Goal: Information Seeking & Learning: Learn about a topic

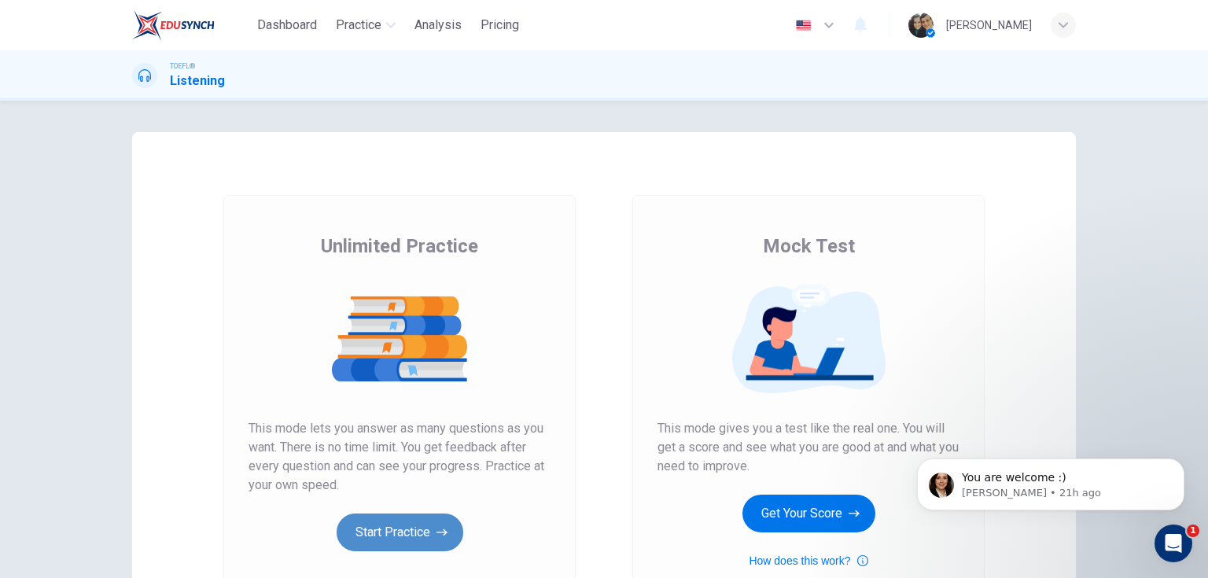
click at [400, 524] on button "Start Practice" at bounding box center [400, 533] width 127 height 38
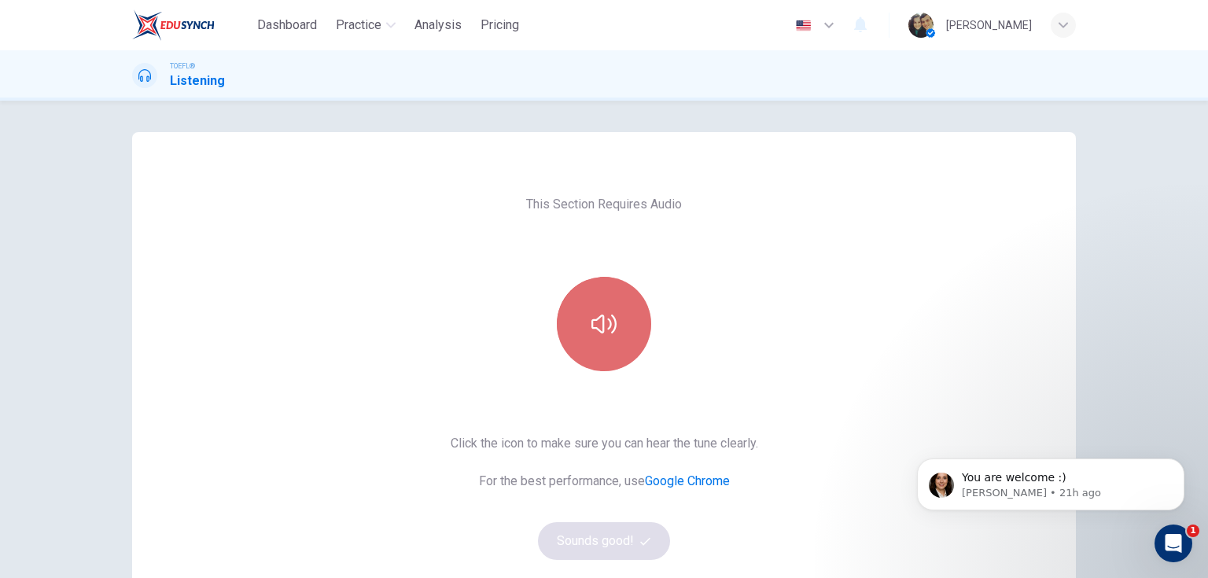
click at [579, 323] on button "button" at bounding box center [604, 324] width 94 height 94
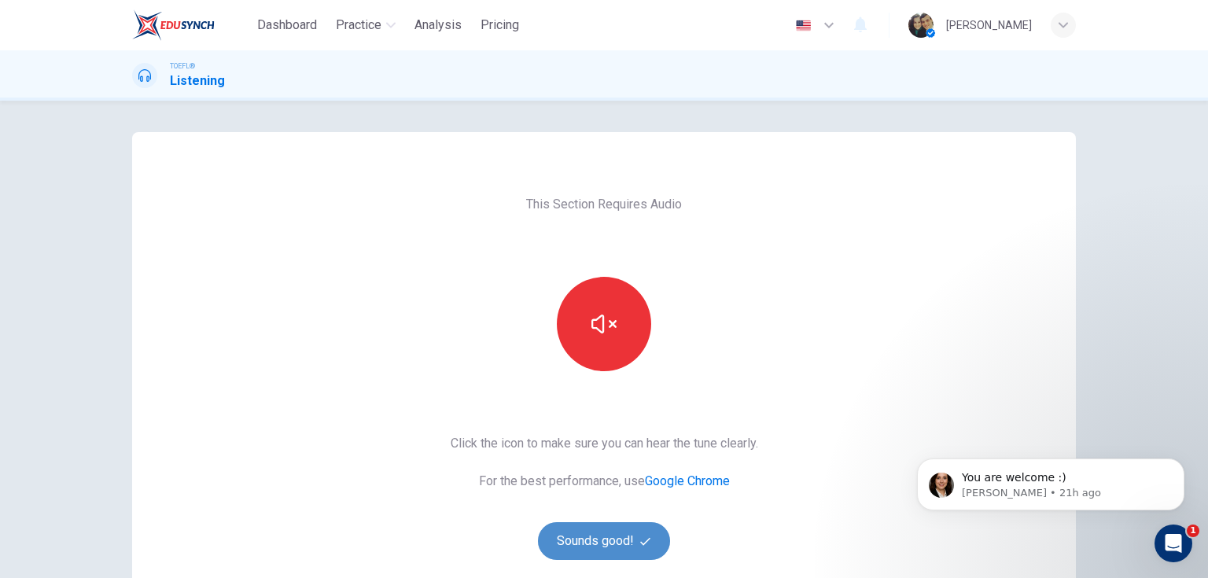
click at [599, 523] on button "Sounds good!" at bounding box center [604, 541] width 132 height 38
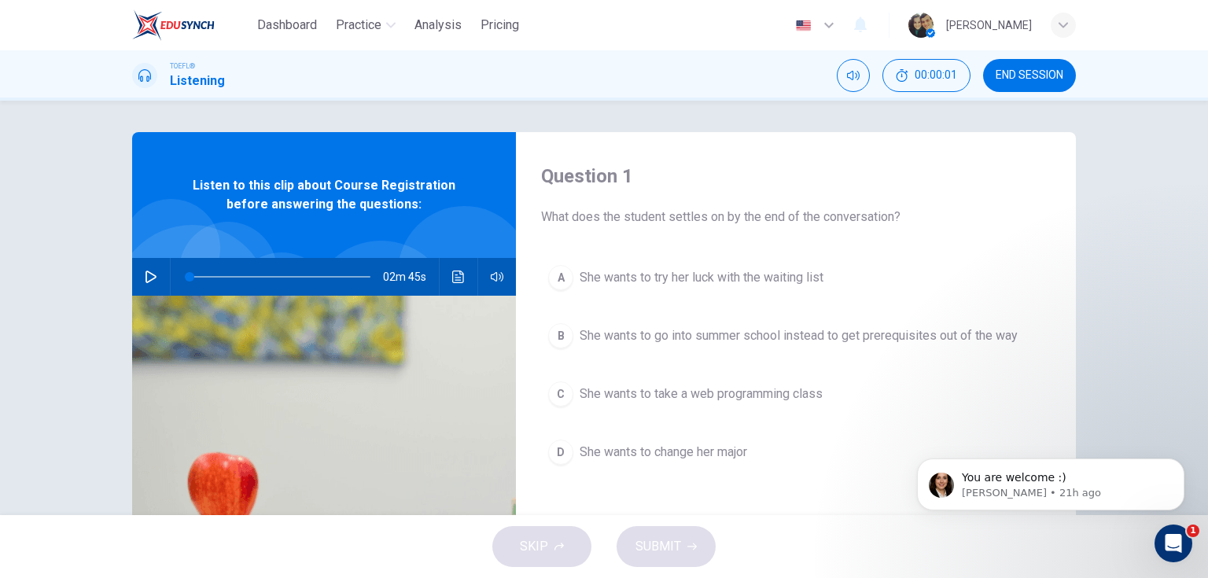
click at [154, 267] on button "button" at bounding box center [150, 277] width 25 height 38
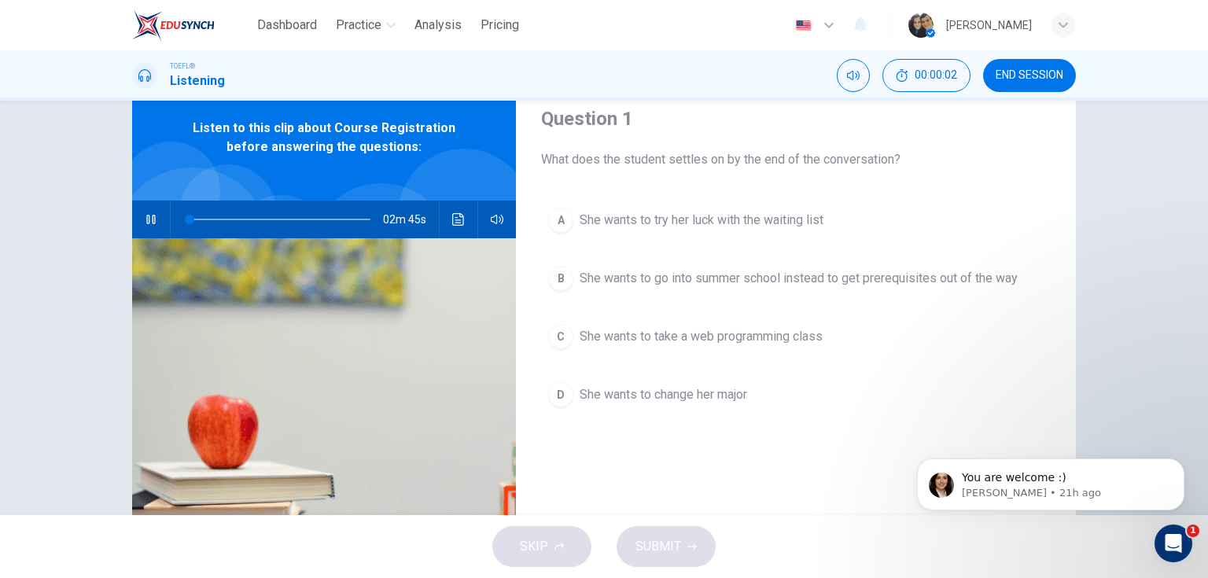
scroll to position [63, 0]
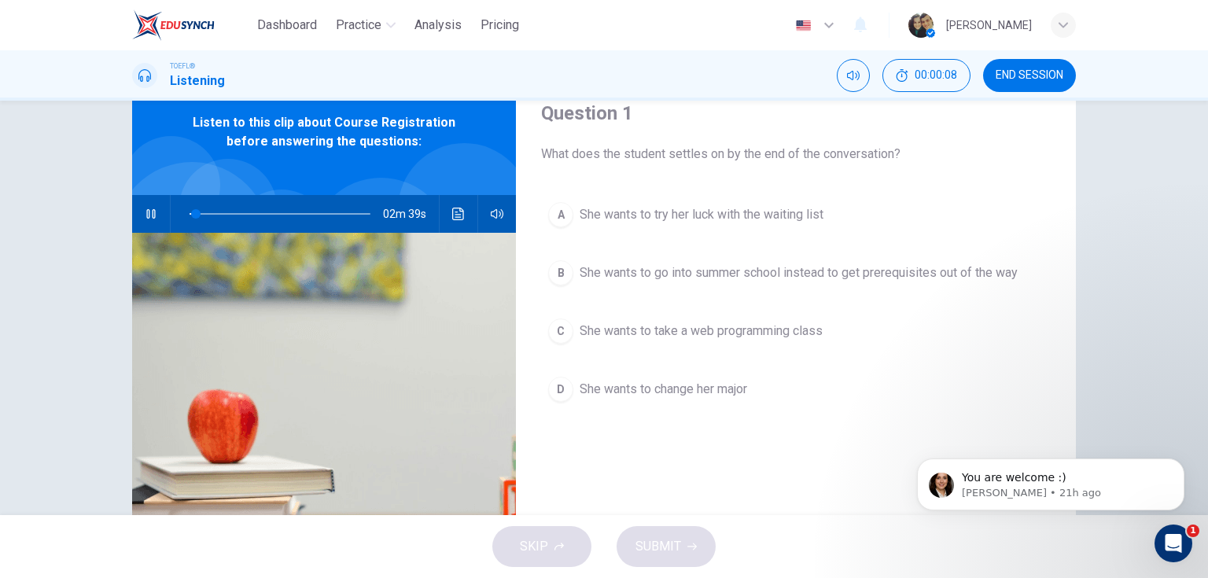
click at [149, 216] on icon "button" at bounding box center [150, 213] width 9 height 9
click at [145, 212] on icon "button" at bounding box center [151, 214] width 13 height 13
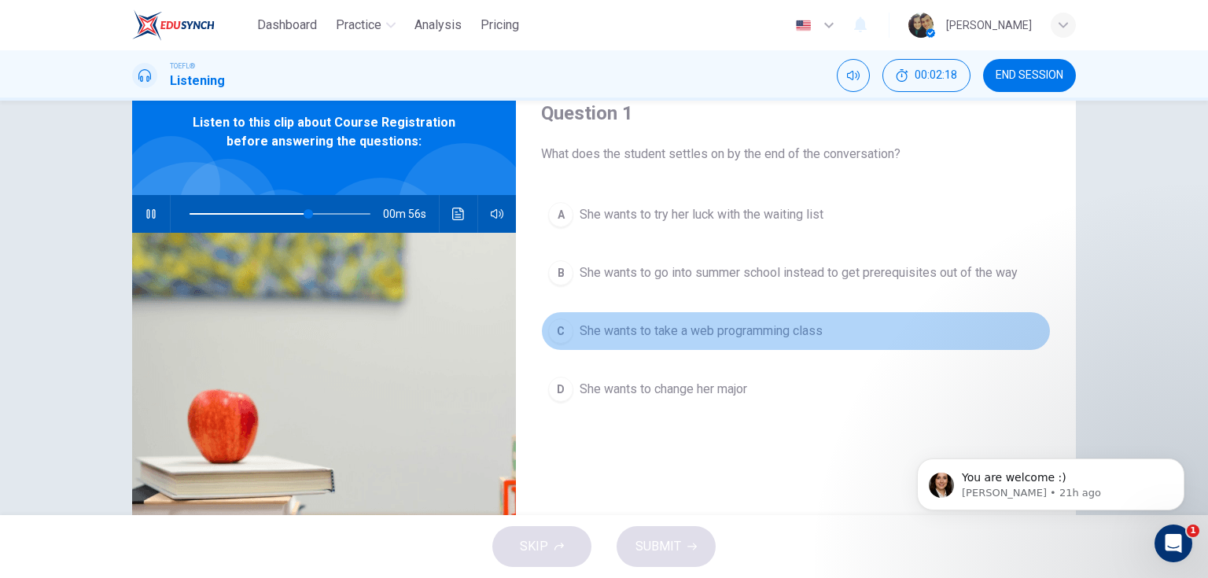
click at [709, 331] on span "She wants to take a web programming class" at bounding box center [701, 331] width 243 height 19
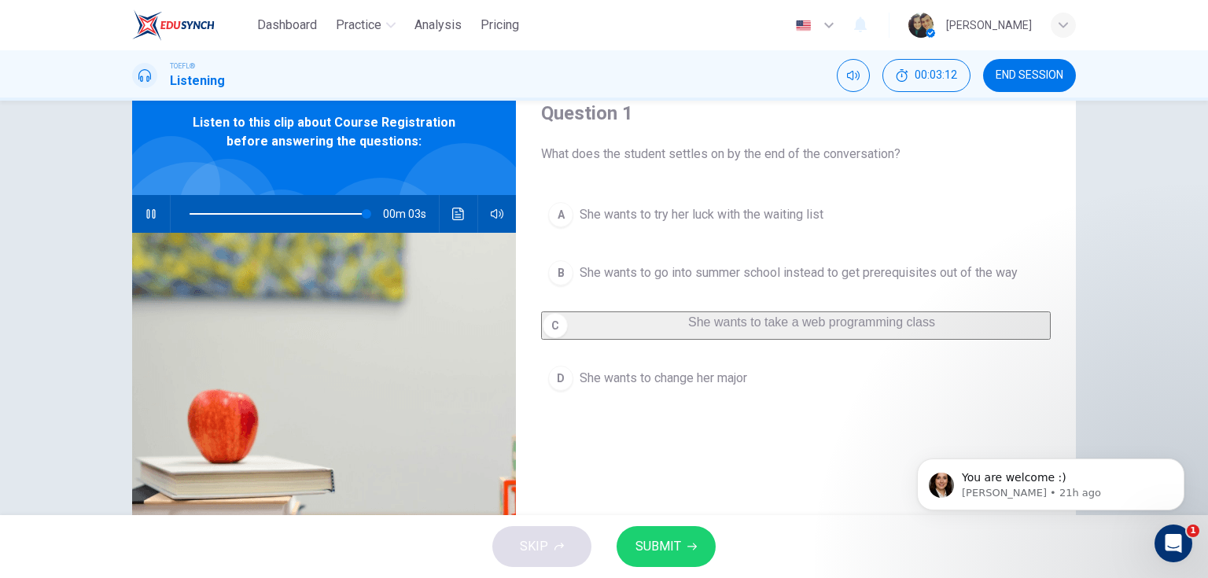
click at [680, 539] on button "SUBMIT" at bounding box center [666, 546] width 99 height 41
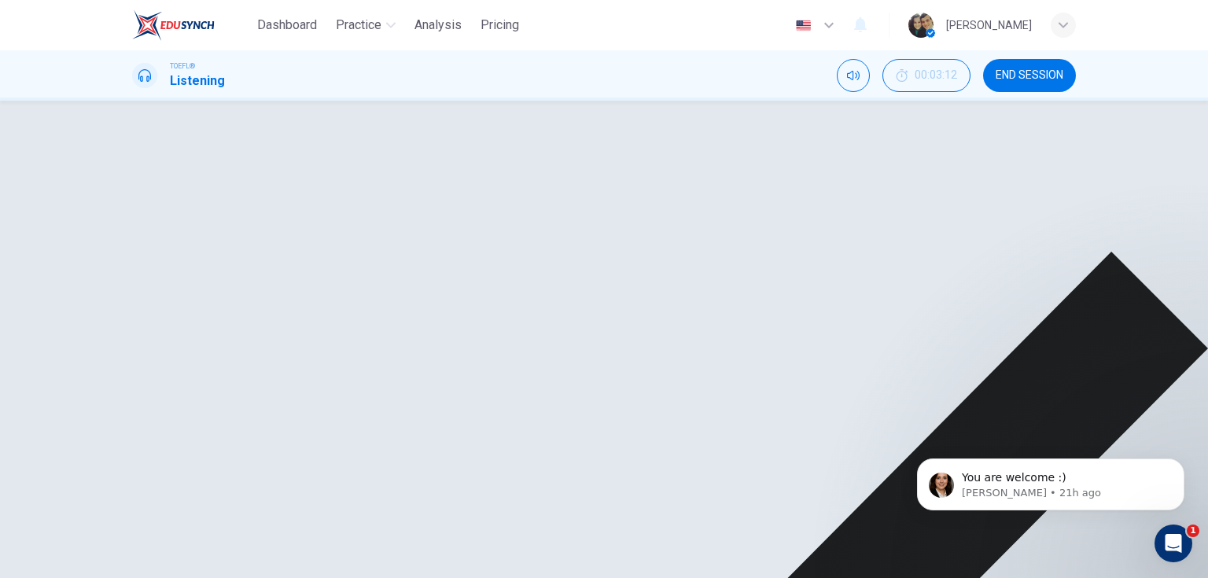
type input "0"
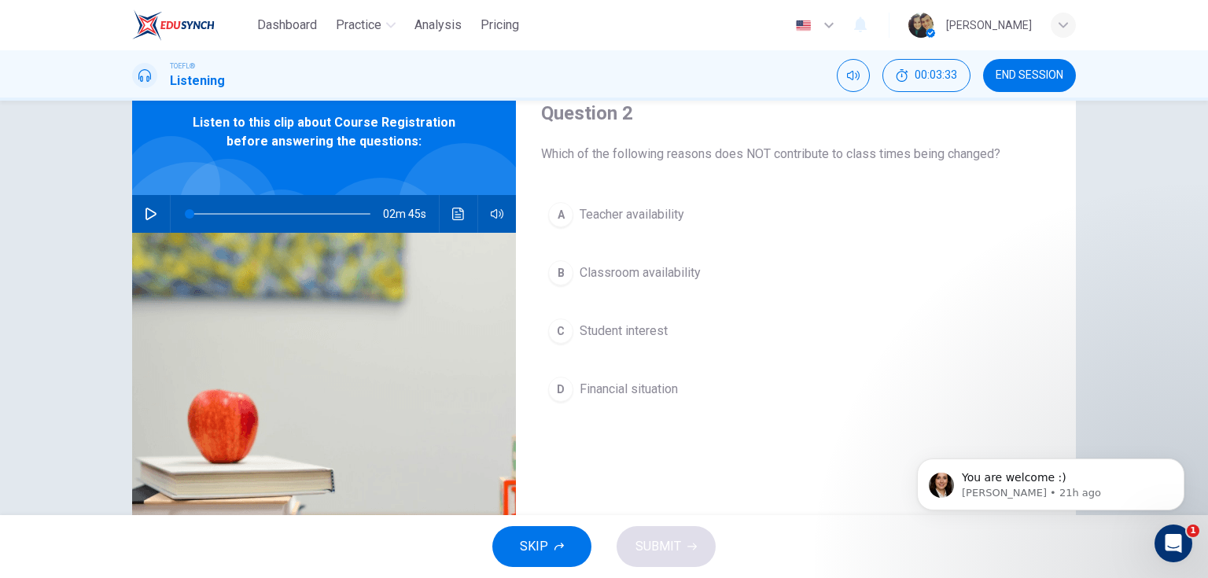
click at [658, 224] on button "A Teacher availability" at bounding box center [796, 214] width 510 height 39
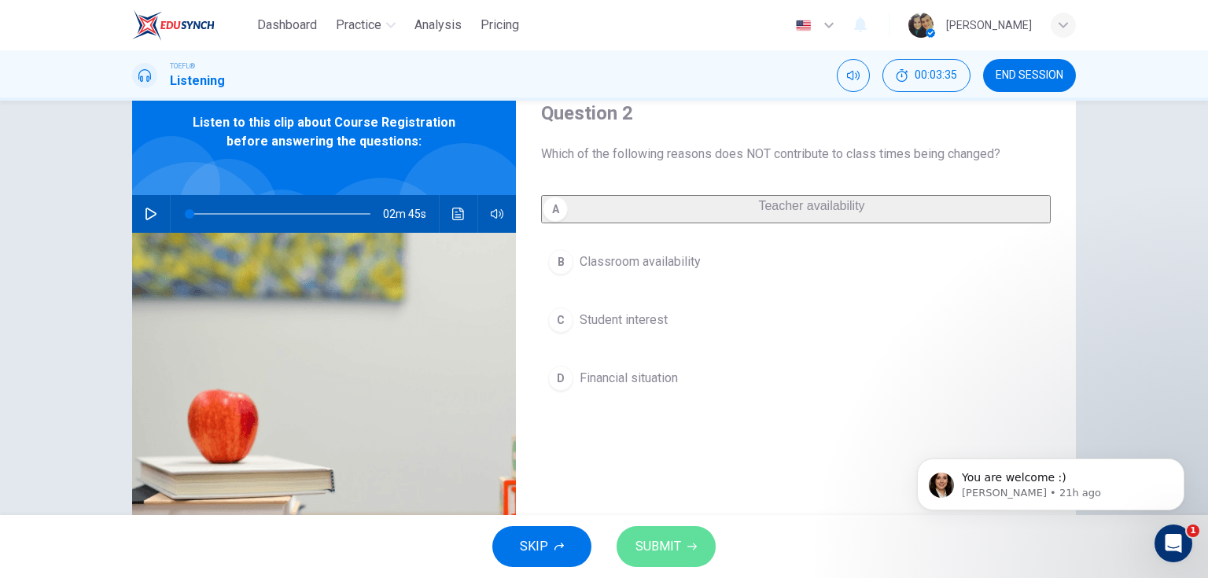
click at [683, 548] on button "SUBMIT" at bounding box center [666, 546] width 99 height 41
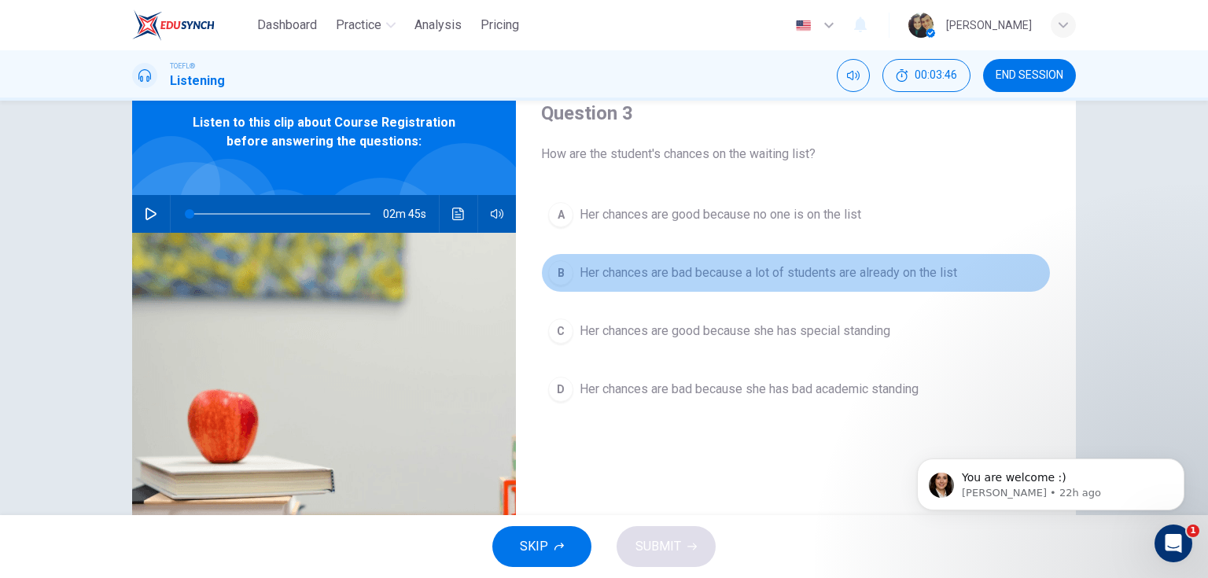
click at [743, 267] on span "Her chances are bad because a lot of students are already on the list" at bounding box center [768, 272] width 377 height 19
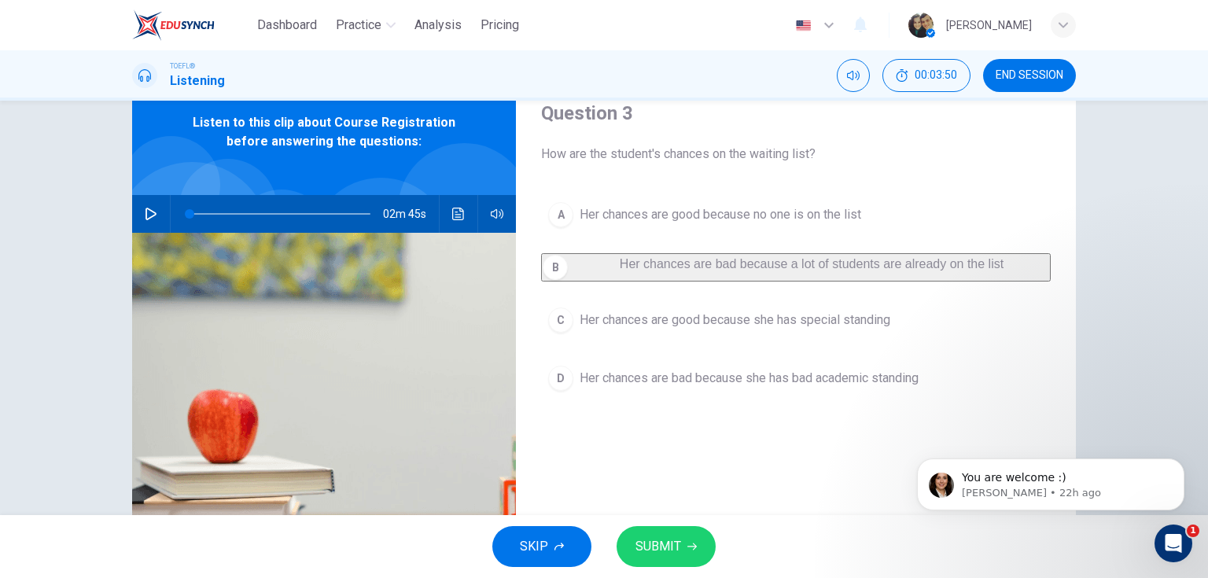
click at [669, 547] on span "SUBMIT" at bounding box center [658, 547] width 46 height 22
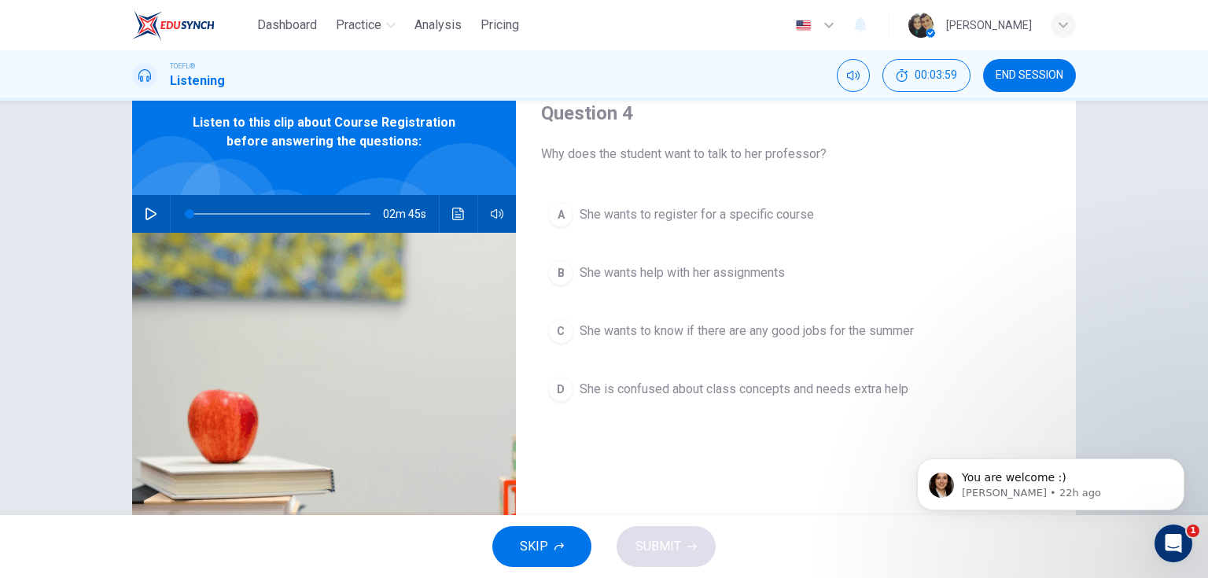
click at [746, 216] on span "She wants to register for a specific course" at bounding box center [697, 214] width 234 height 19
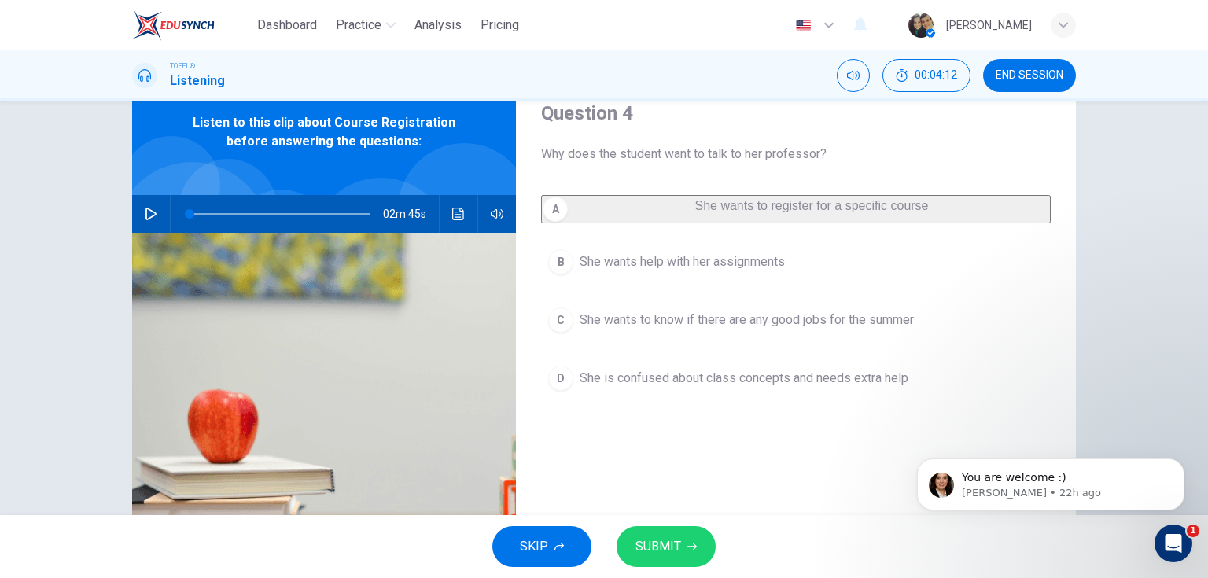
click at [676, 558] on button "SUBMIT" at bounding box center [666, 546] width 99 height 41
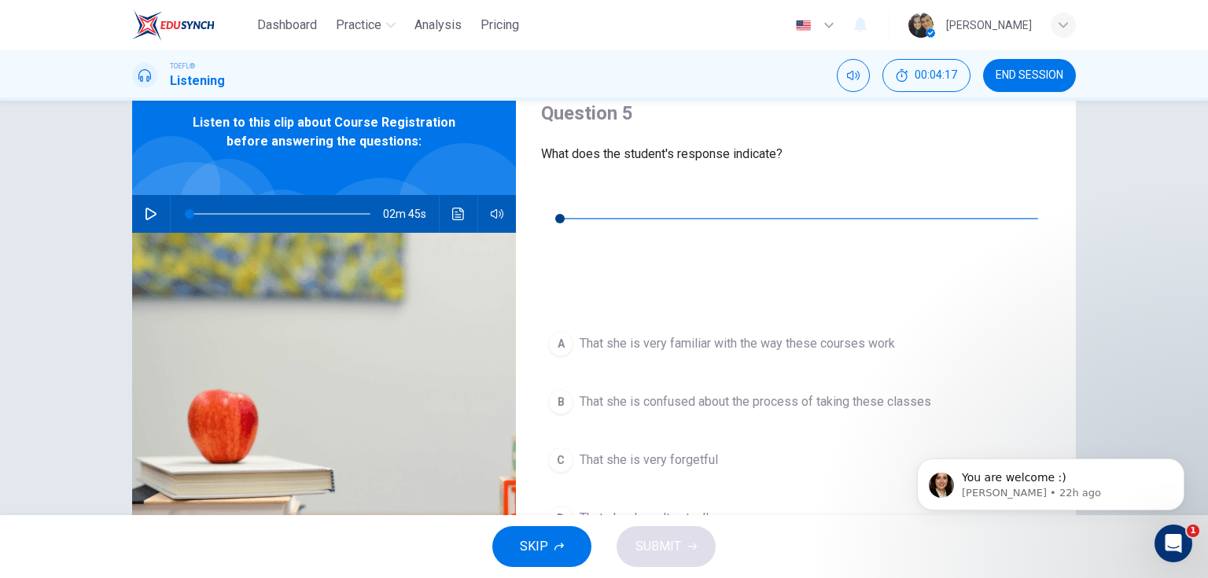
click at [560, 201] on icon "button" at bounding box center [553, 195] width 13 height 13
type input "0"
click at [746, 392] on span "That she is confused about the process of taking these classes" at bounding box center [756, 401] width 352 height 19
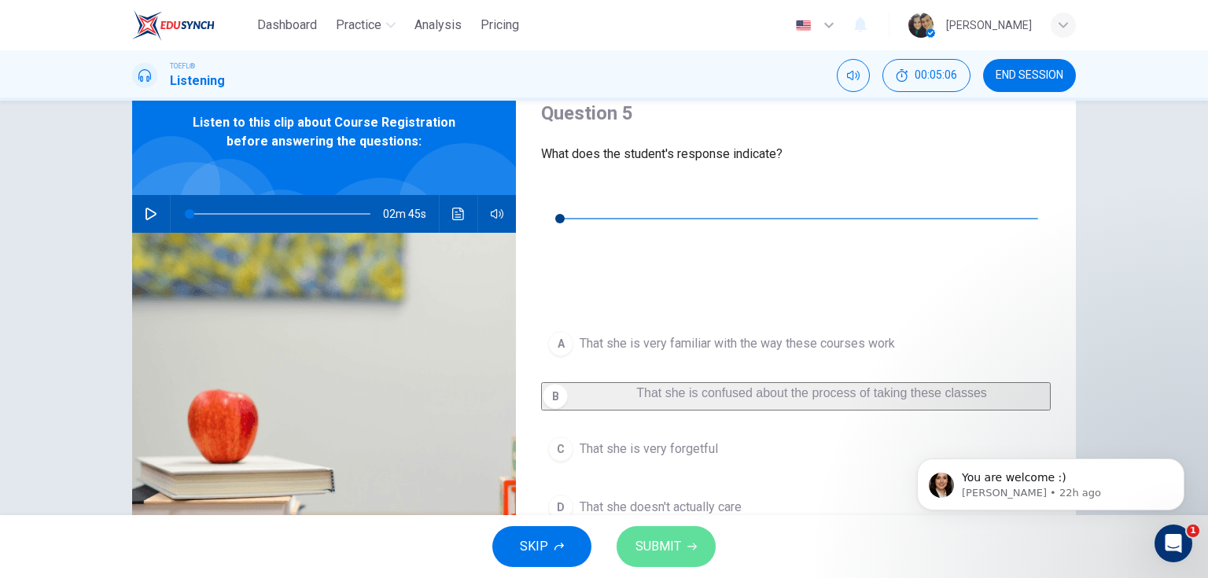
click at [669, 538] on span "SUBMIT" at bounding box center [658, 547] width 46 height 22
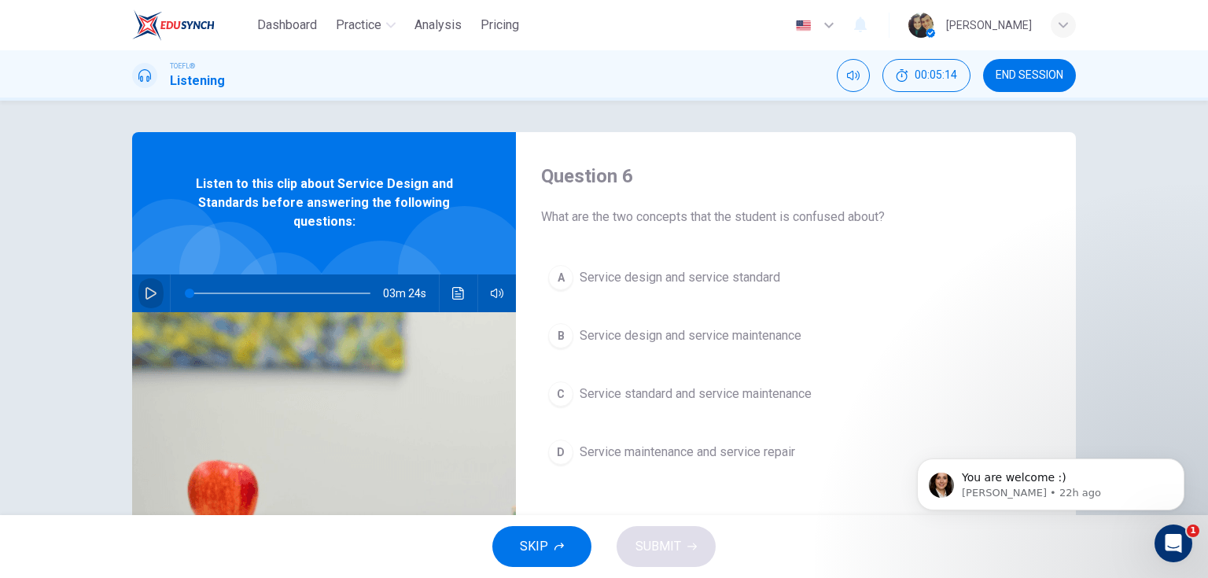
click at [145, 294] on icon "button" at bounding box center [151, 293] width 13 height 13
click at [693, 284] on span "Service design and service standard" at bounding box center [680, 277] width 201 height 19
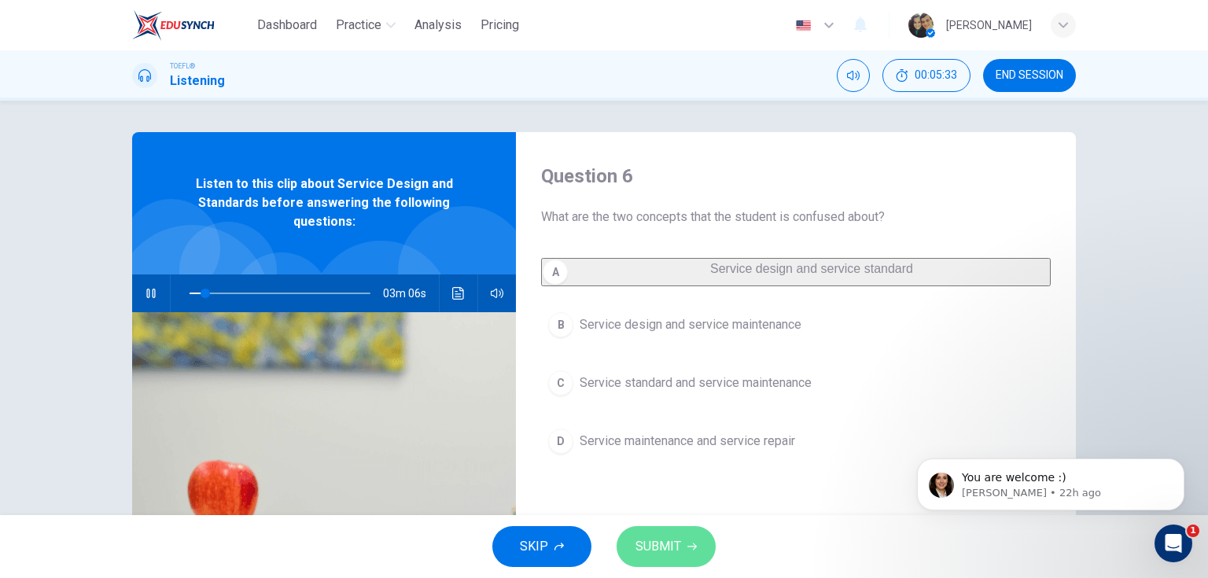
click at [670, 539] on span "SUBMIT" at bounding box center [658, 547] width 46 height 22
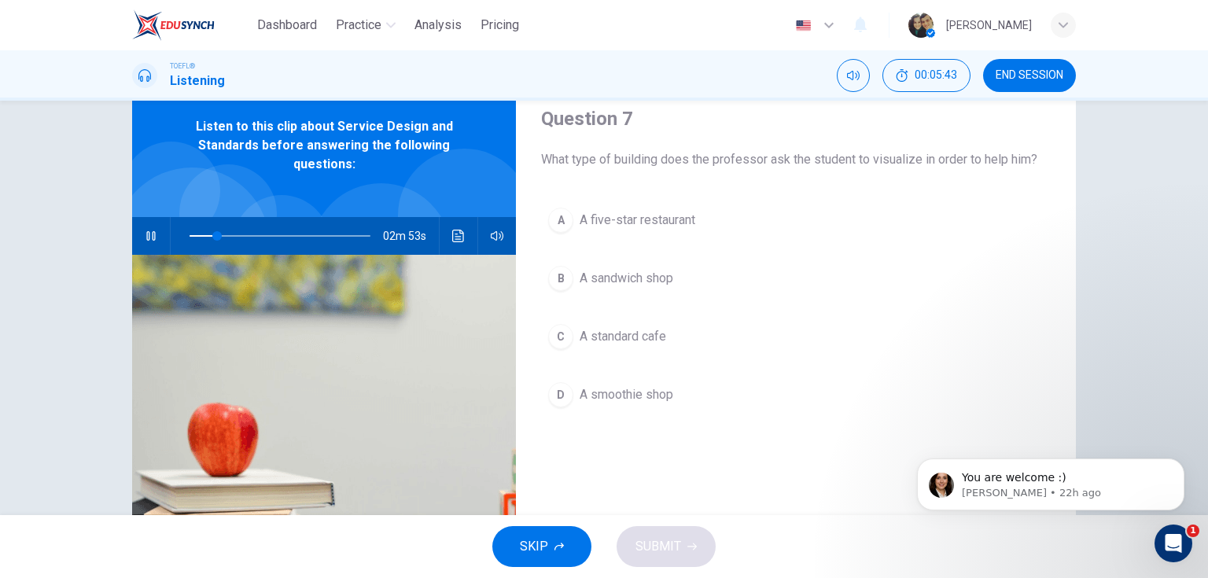
scroll to position [63, 0]
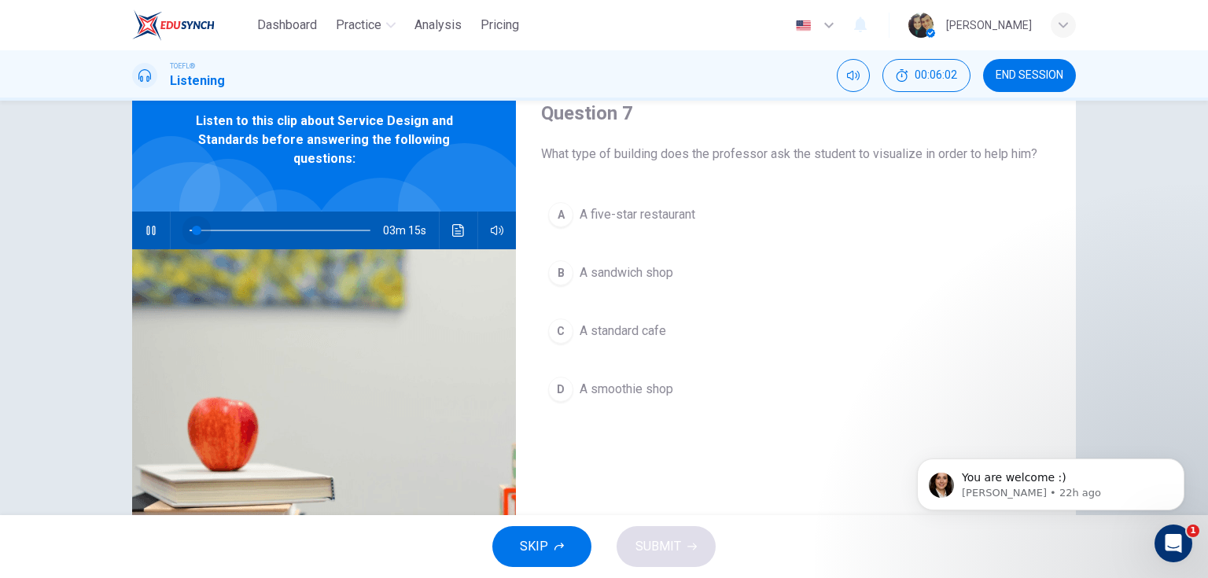
click at [193, 226] on span at bounding box center [280, 230] width 181 height 22
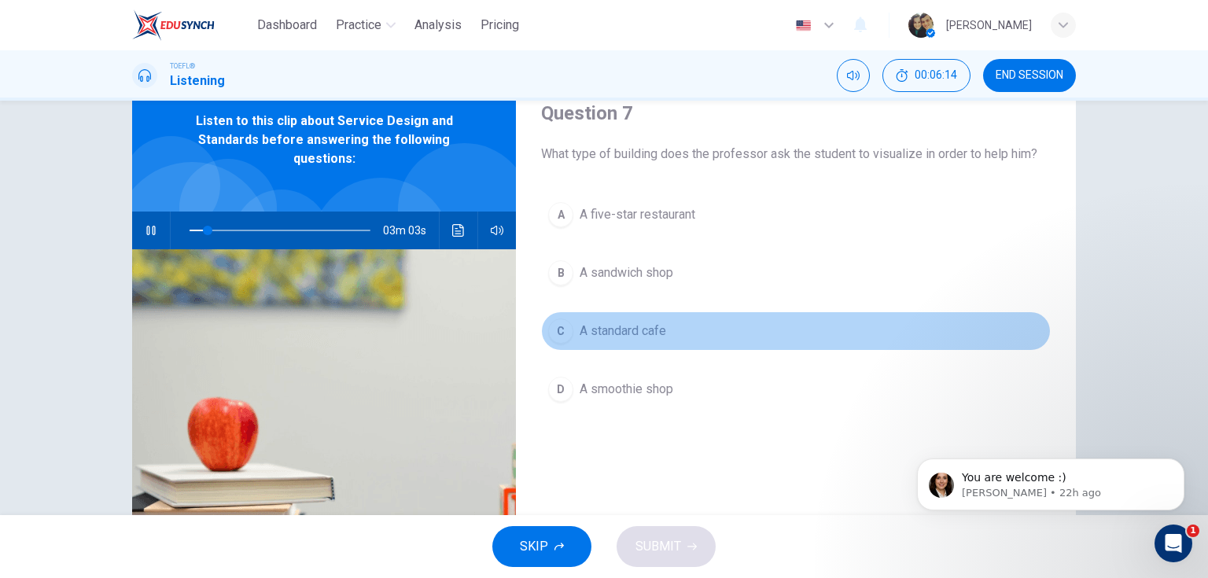
click at [620, 333] on span "A standard cafe" at bounding box center [623, 331] width 87 height 19
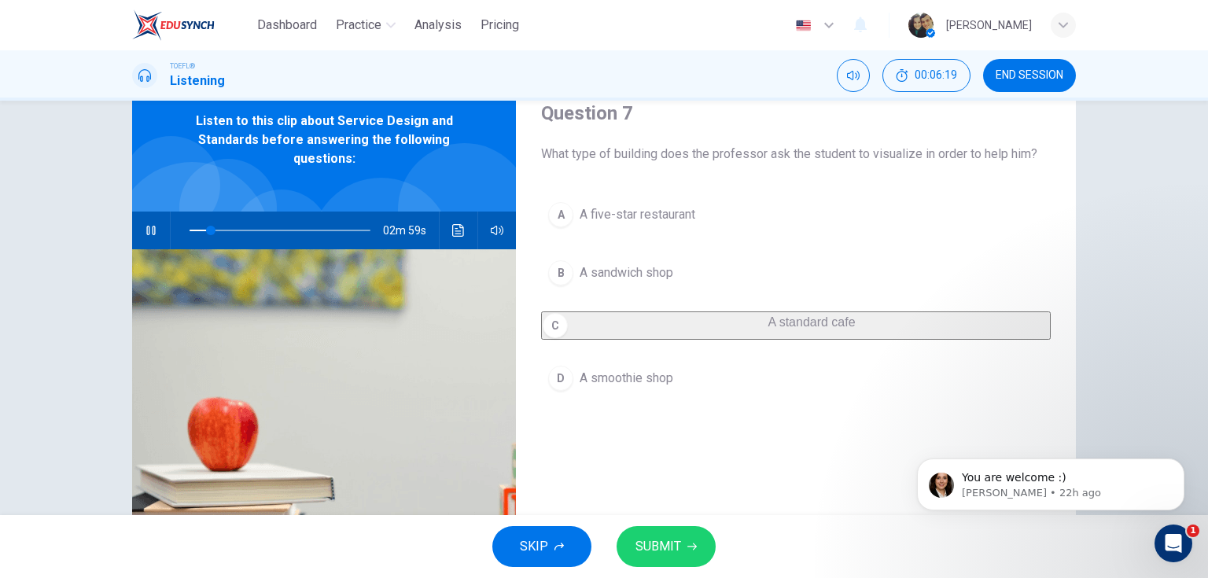
click at [676, 542] on span "SUBMIT" at bounding box center [658, 547] width 46 height 22
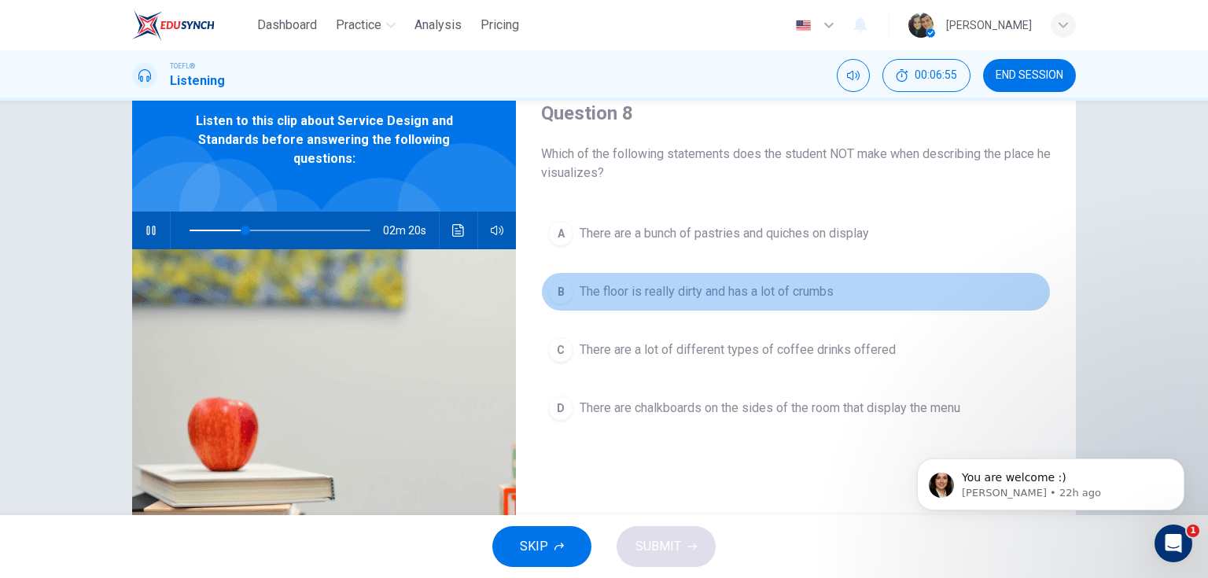
click at [686, 297] on span "The floor is really dirty and has a lot of crumbs" at bounding box center [707, 291] width 254 height 19
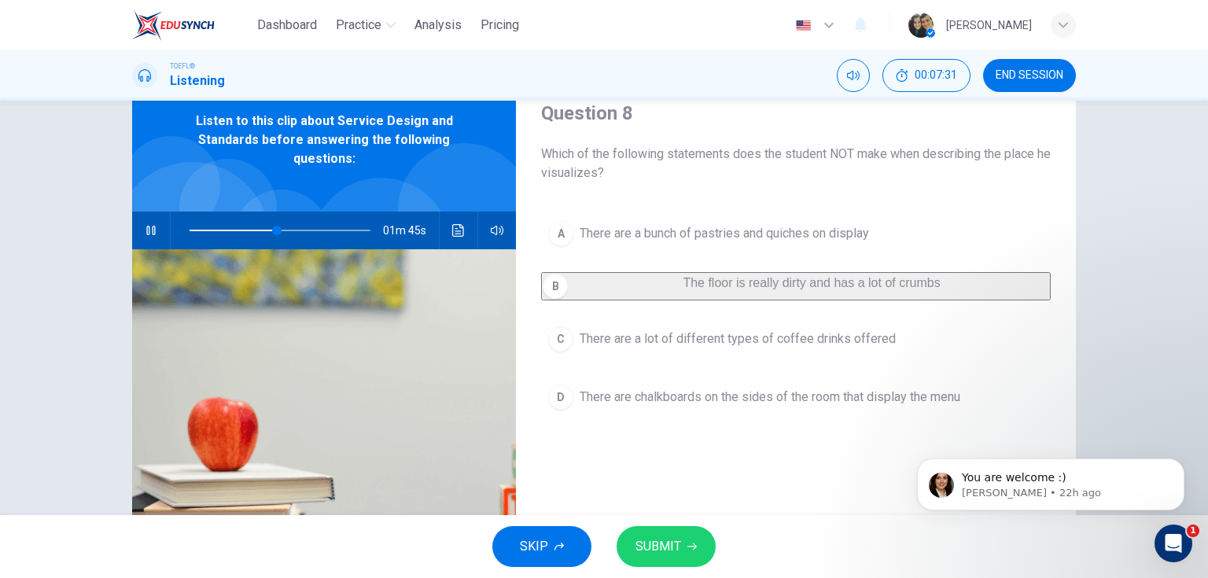
click at [667, 547] on span "SUBMIT" at bounding box center [658, 547] width 46 height 22
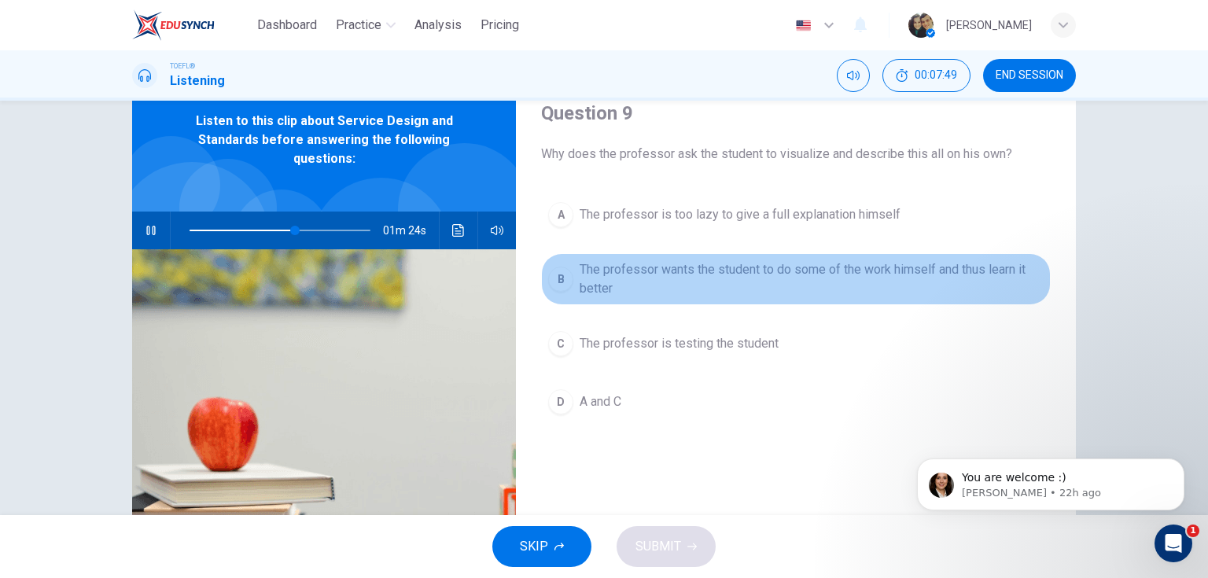
click at [771, 261] on span "The professor wants the student to do some of the work himself and thus learn i…" at bounding box center [812, 279] width 464 height 38
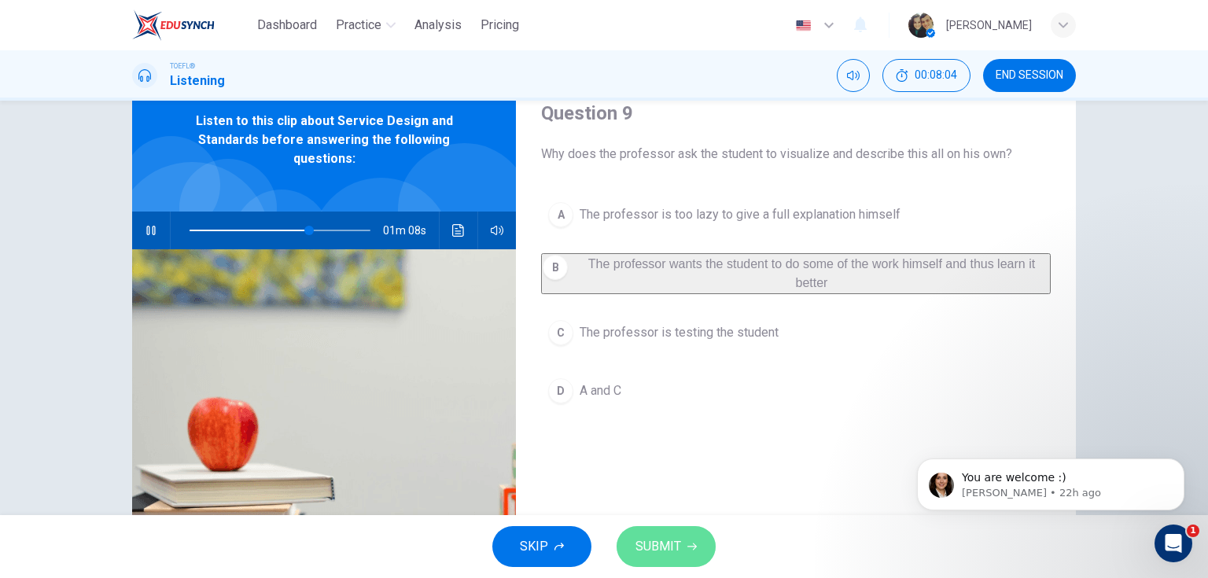
click at [668, 540] on span "SUBMIT" at bounding box center [658, 547] width 46 height 22
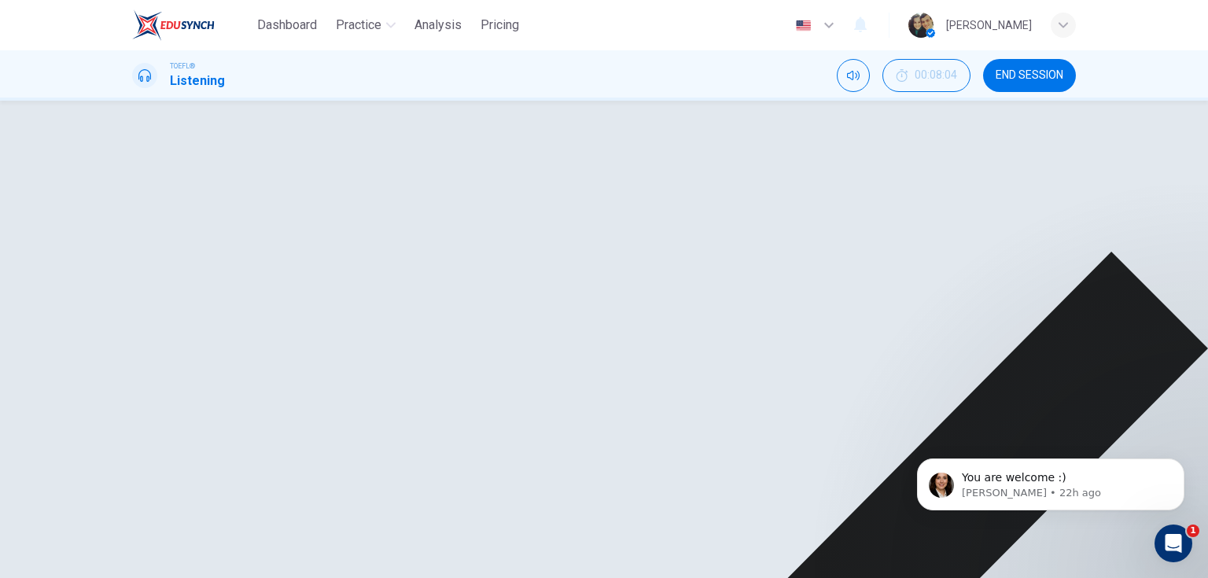
type input "69"
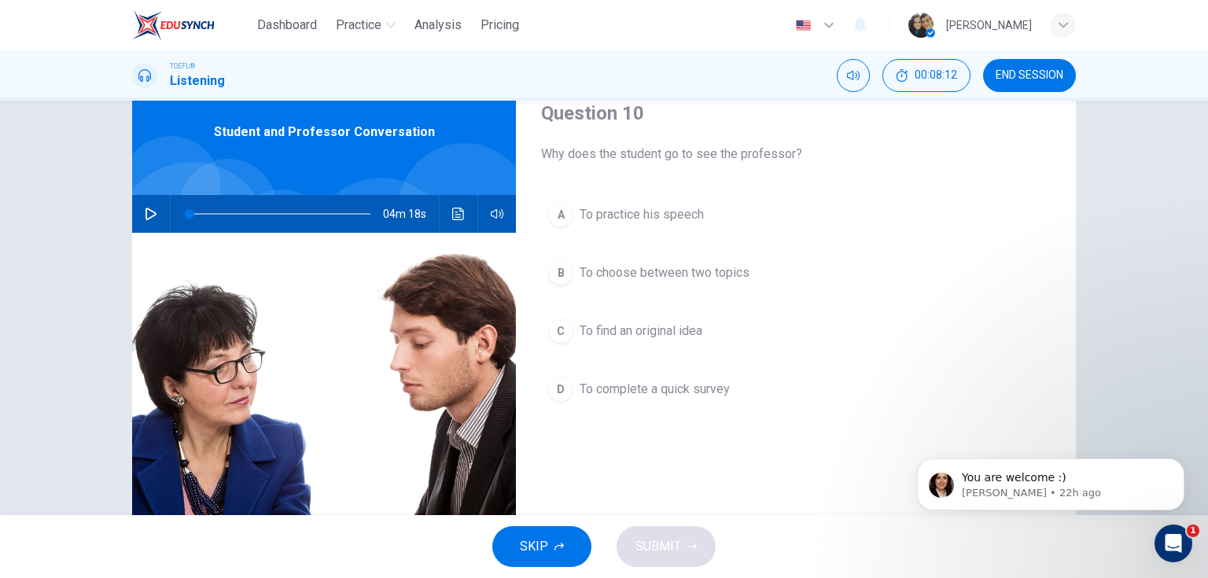
click at [145, 208] on icon "button" at bounding box center [150, 214] width 11 height 13
click at [646, 216] on span "To practice his speech" at bounding box center [642, 214] width 124 height 19
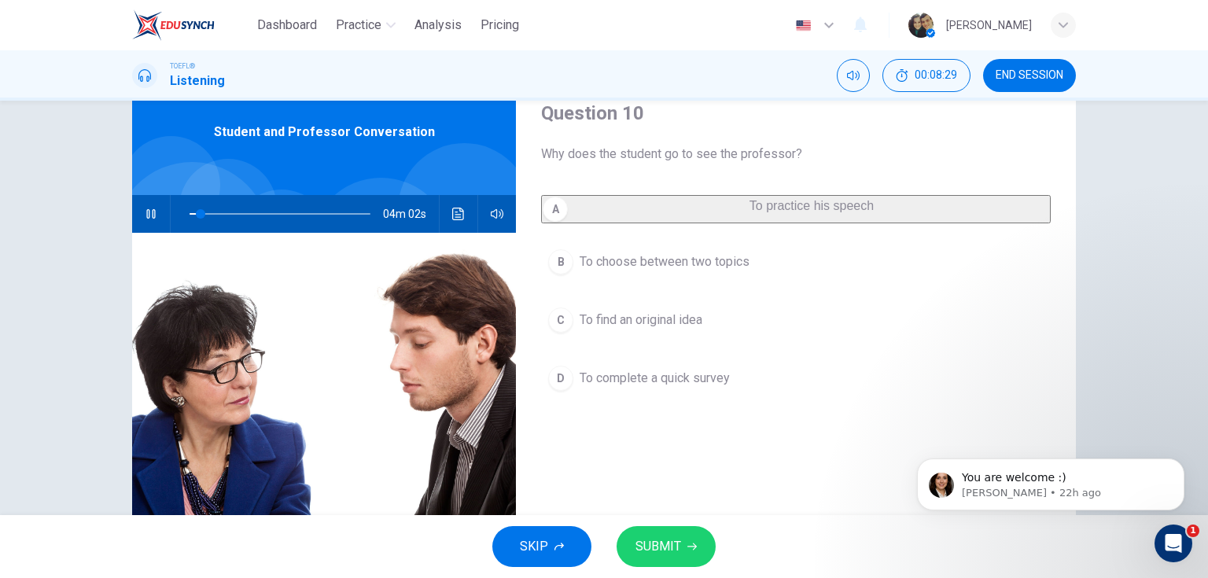
click at [674, 550] on span "SUBMIT" at bounding box center [658, 547] width 46 height 22
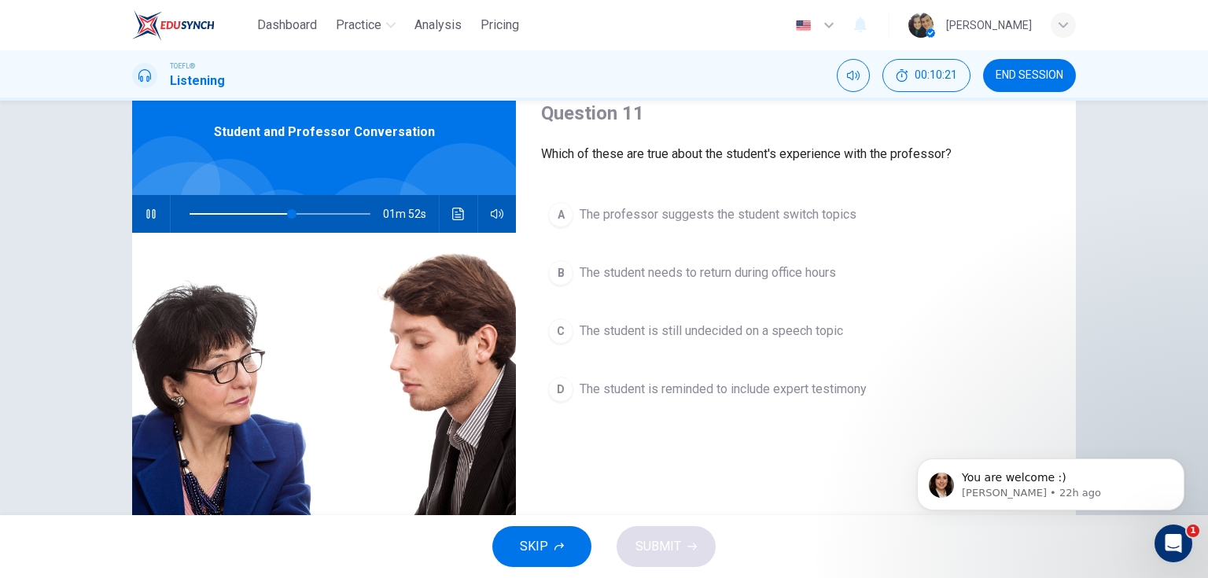
click at [707, 386] on span "The student is reminded to include expert testimony" at bounding box center [723, 389] width 287 height 19
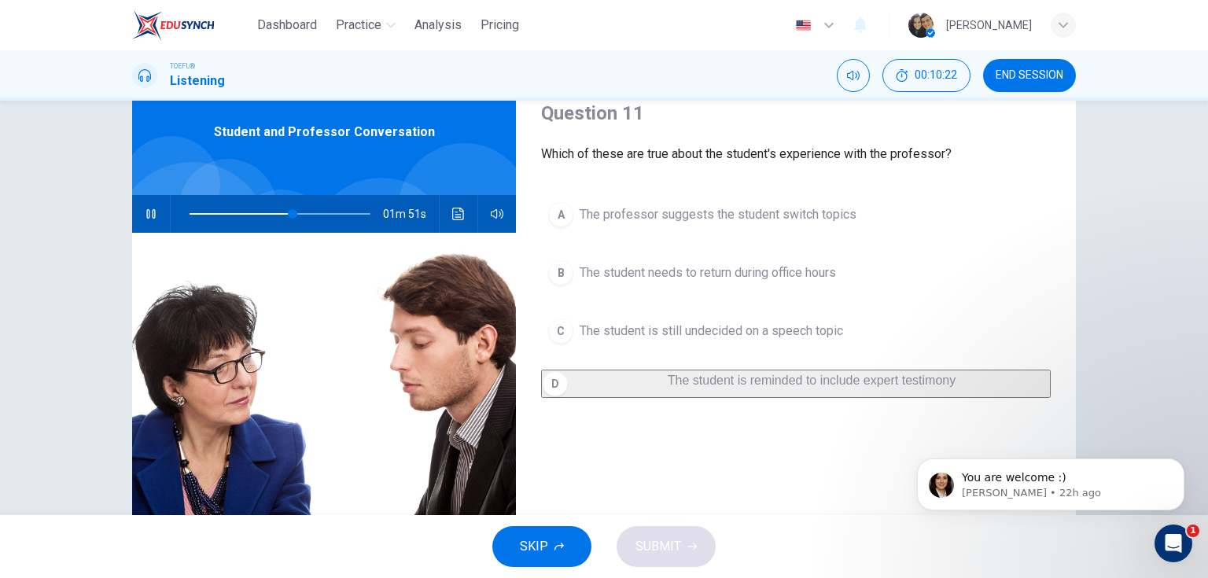
click at [632, 371] on button "D The student is reminded to include expert testimony" at bounding box center [796, 384] width 510 height 28
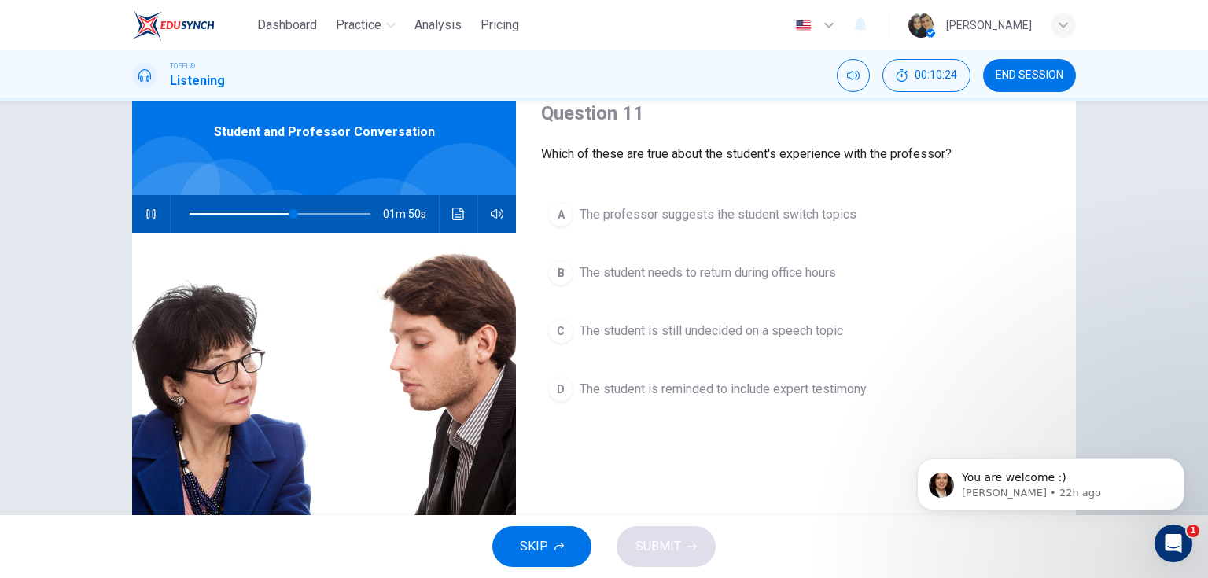
click at [654, 327] on span "The student is still undecided on a speech topic" at bounding box center [711, 331] width 263 height 19
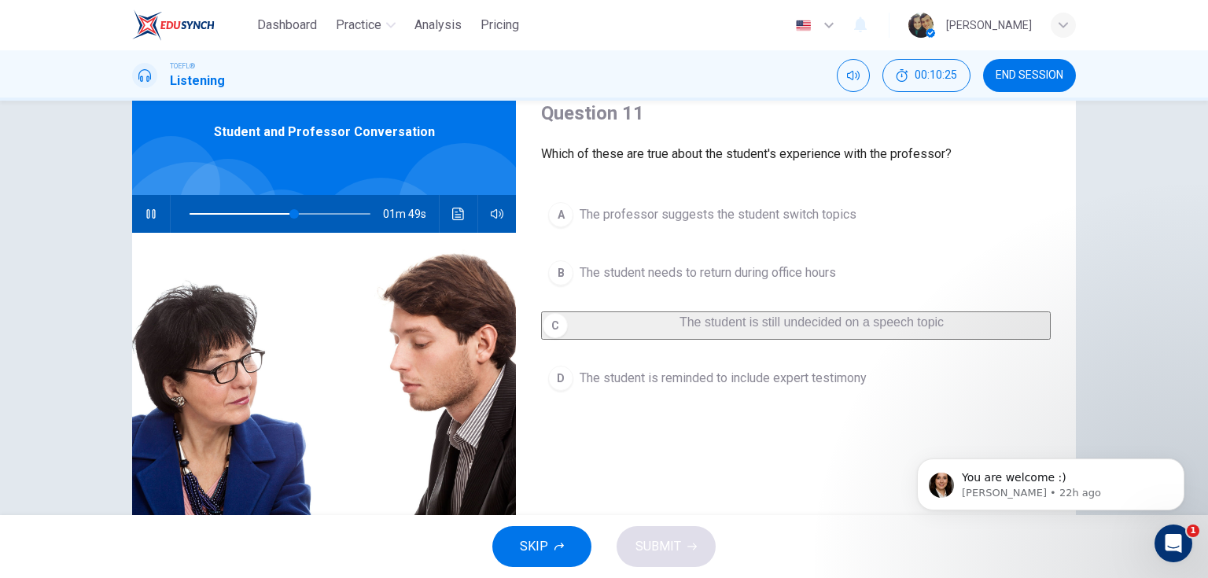
click at [684, 252] on div "A The professor suggests the student switch topics B The student needs to retur…" at bounding box center [796, 312] width 510 height 234
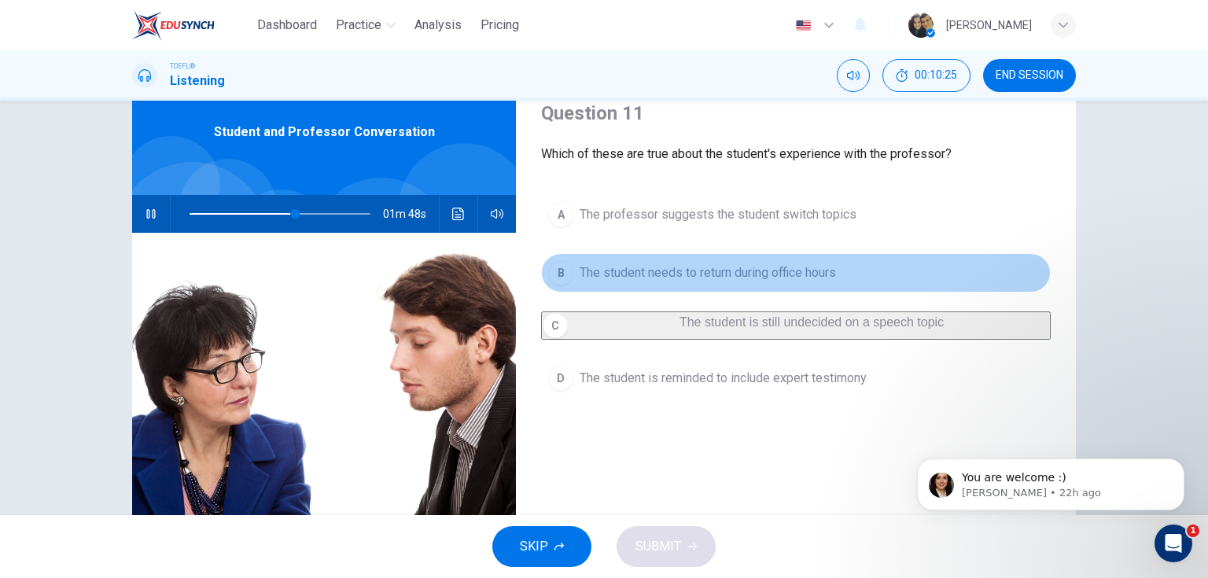
click at [683, 261] on button "B The student needs to return during office hours" at bounding box center [796, 272] width 510 height 39
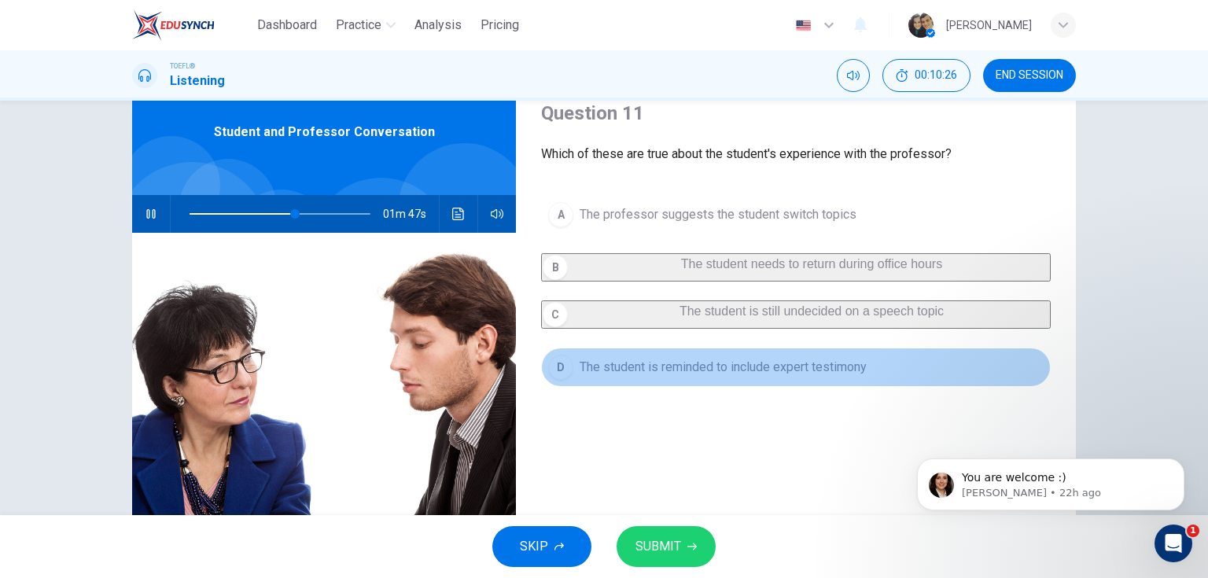
click at [626, 377] on span "The student is reminded to include expert testimony" at bounding box center [723, 367] width 287 height 19
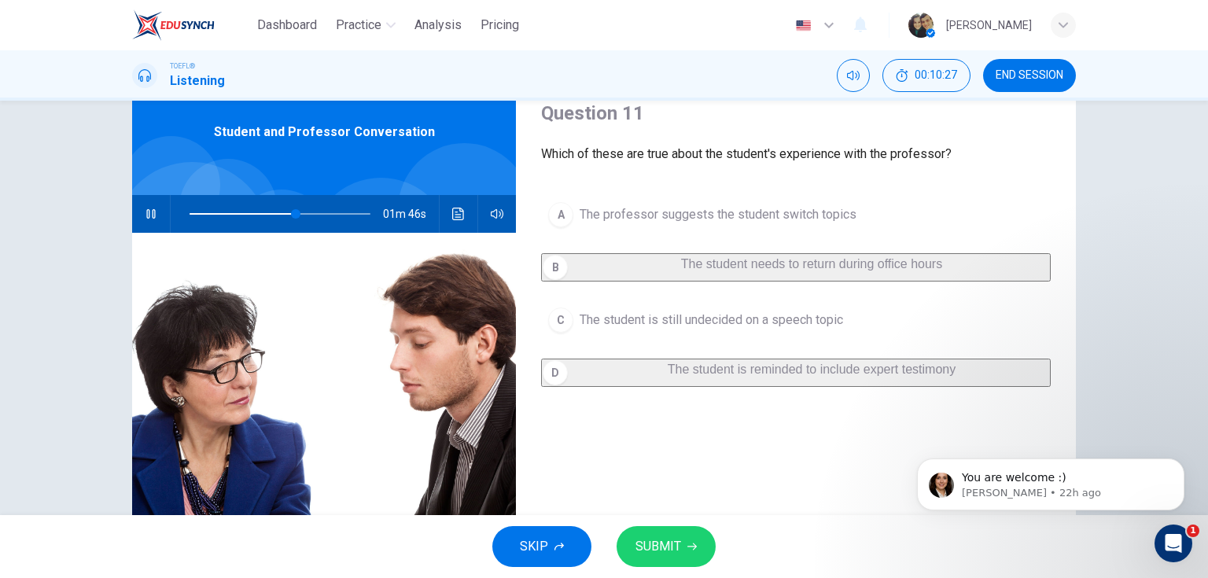
click at [631, 330] on span "The student is still undecided on a speech topic" at bounding box center [711, 320] width 263 height 19
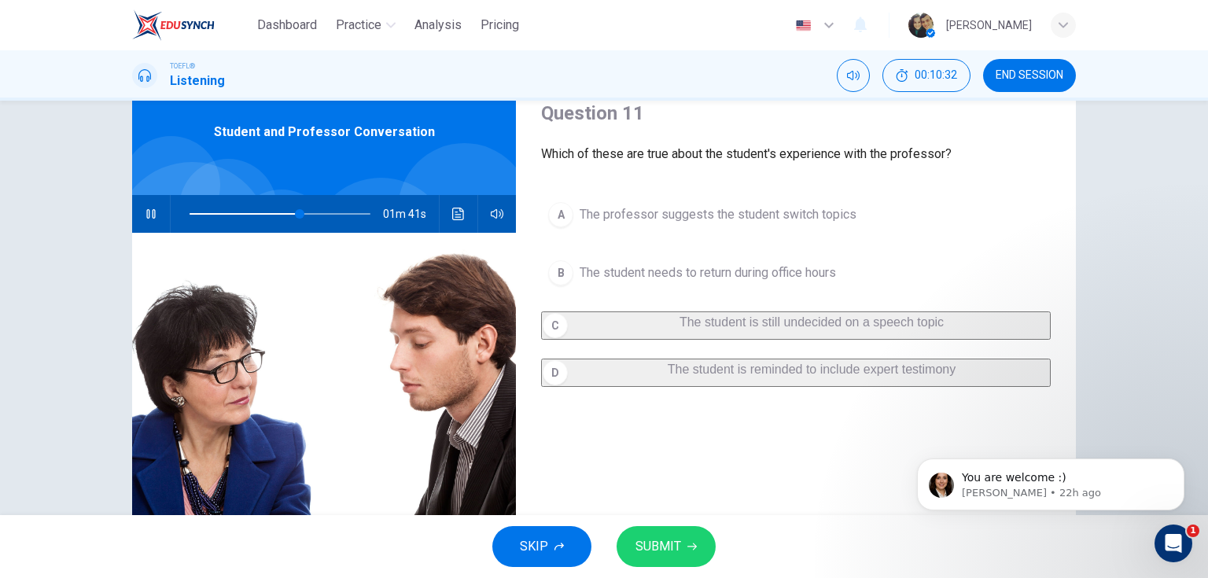
click at [679, 329] on span "The student is still undecided on a speech topic" at bounding box center [811, 321] width 264 height 13
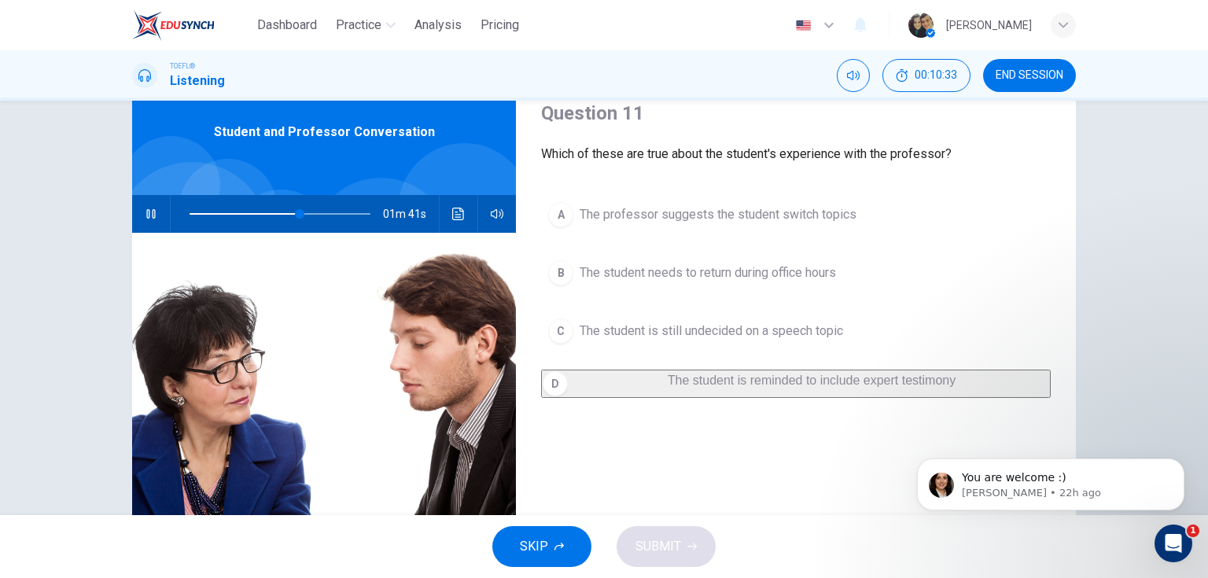
click at [668, 384] on span "The student is reminded to include expert testimony" at bounding box center [812, 380] width 288 height 13
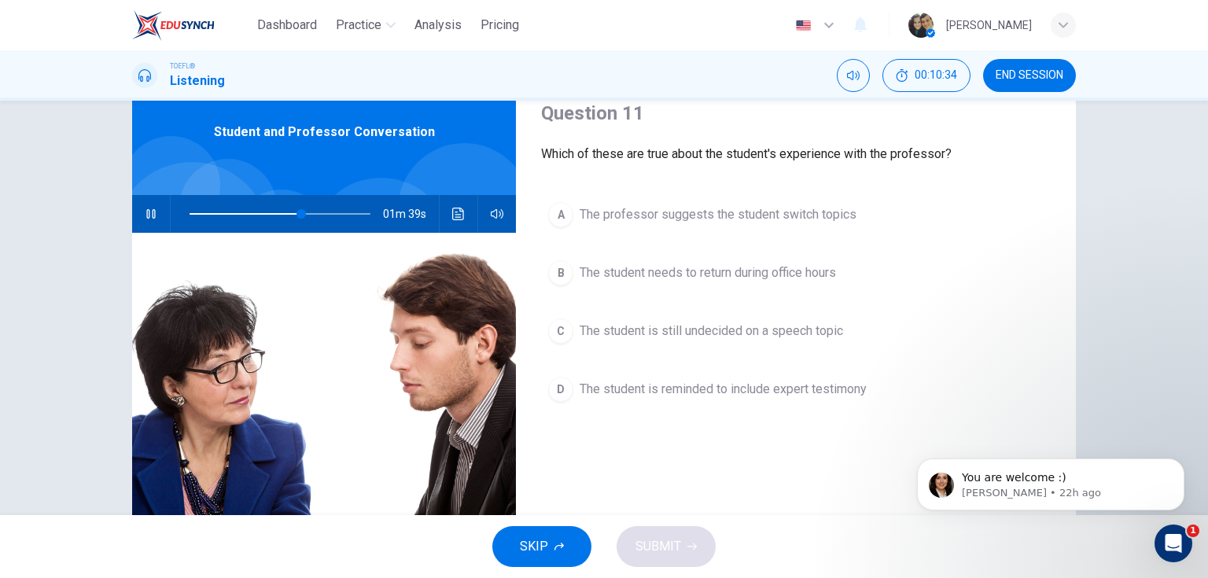
click at [704, 381] on span "The student is reminded to include expert testimony" at bounding box center [723, 389] width 287 height 19
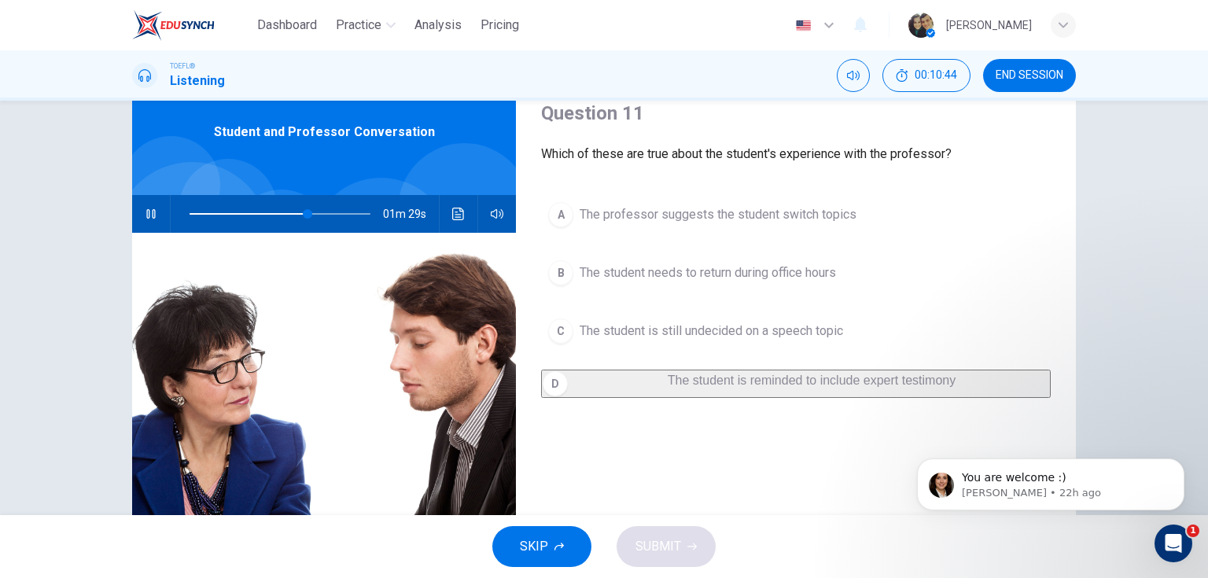
click at [622, 338] on span "The student is still undecided on a speech topic" at bounding box center [711, 331] width 263 height 19
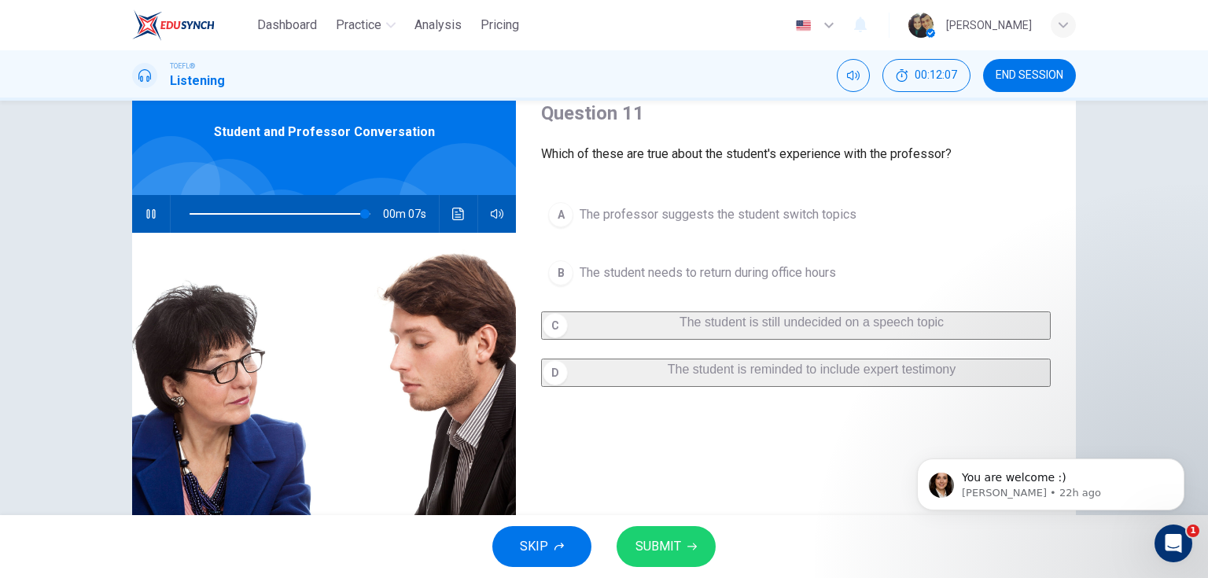
click at [642, 538] on span "SUBMIT" at bounding box center [658, 547] width 46 height 22
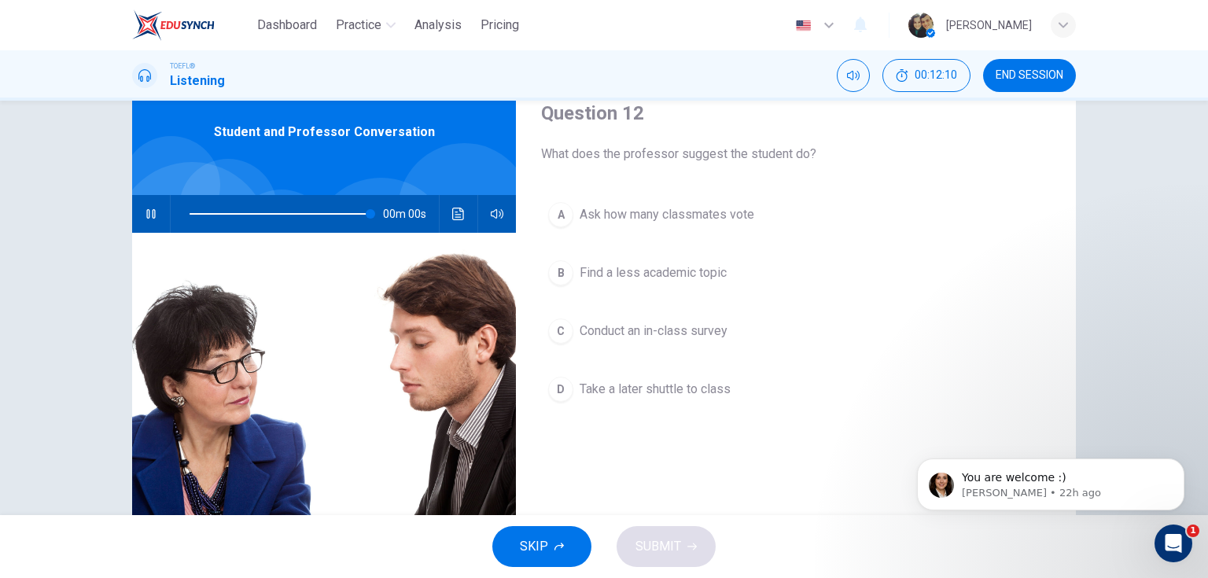
type input "0"
click at [631, 333] on span "Conduct an in-class survey" at bounding box center [654, 331] width 148 height 19
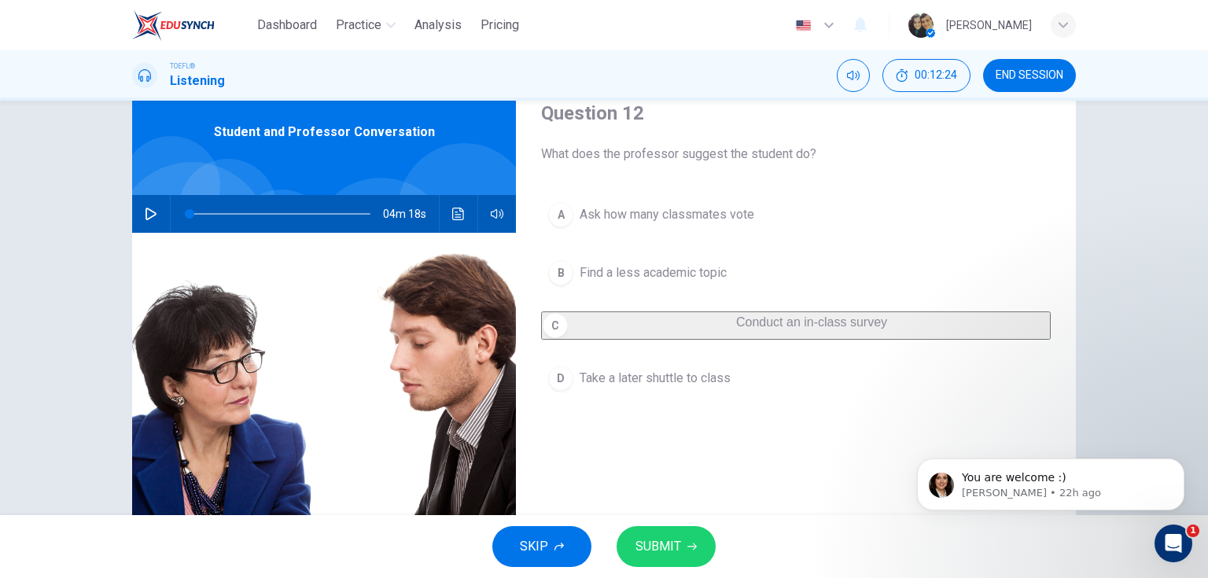
click at [648, 539] on span "SUBMIT" at bounding box center [658, 547] width 46 height 22
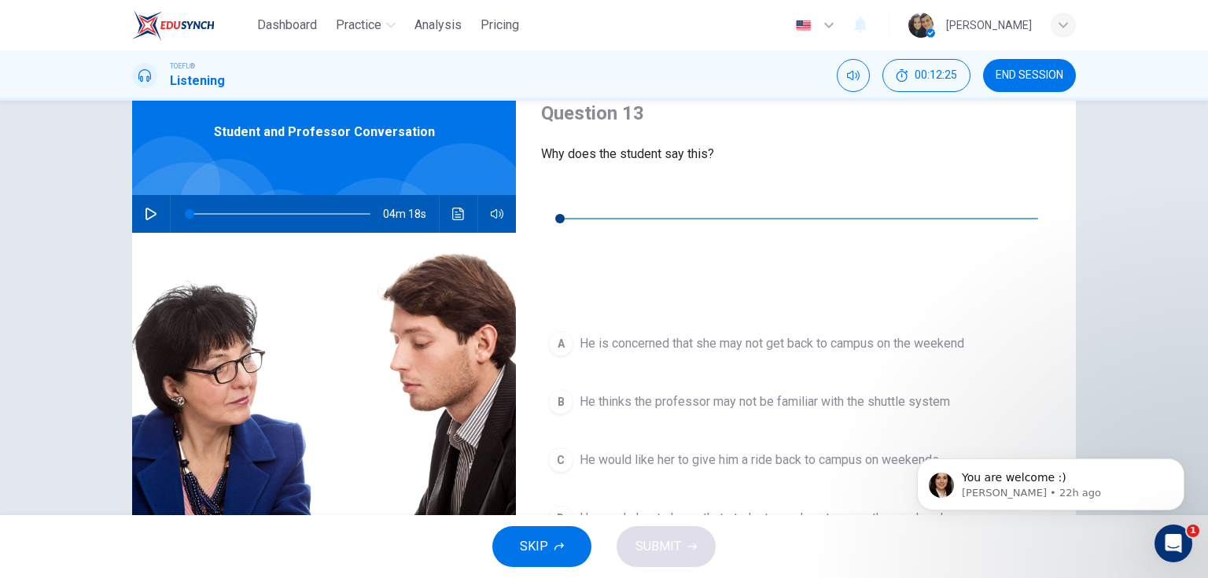
click at [559, 193] on icon "button" at bounding box center [553, 195] width 13 height 13
type input "0"
click at [671, 392] on span "He thinks the professor may not be familiar with the shuttle system" at bounding box center [765, 401] width 370 height 19
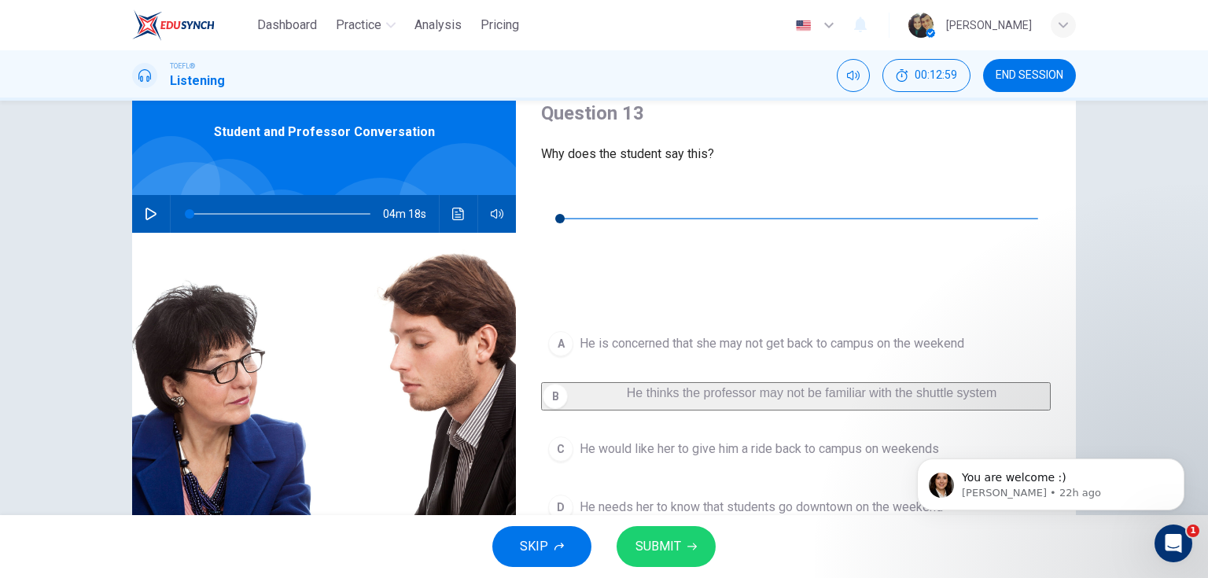
click at [676, 544] on span "SUBMIT" at bounding box center [658, 547] width 46 height 22
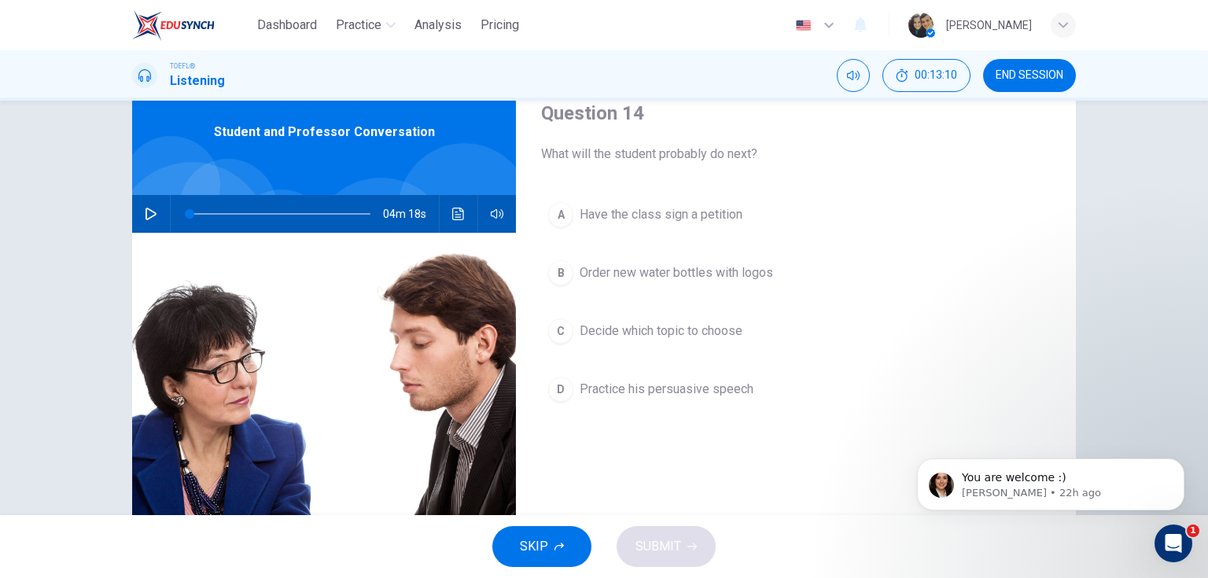
click at [663, 337] on span "Decide which topic to choose" at bounding box center [661, 331] width 163 height 19
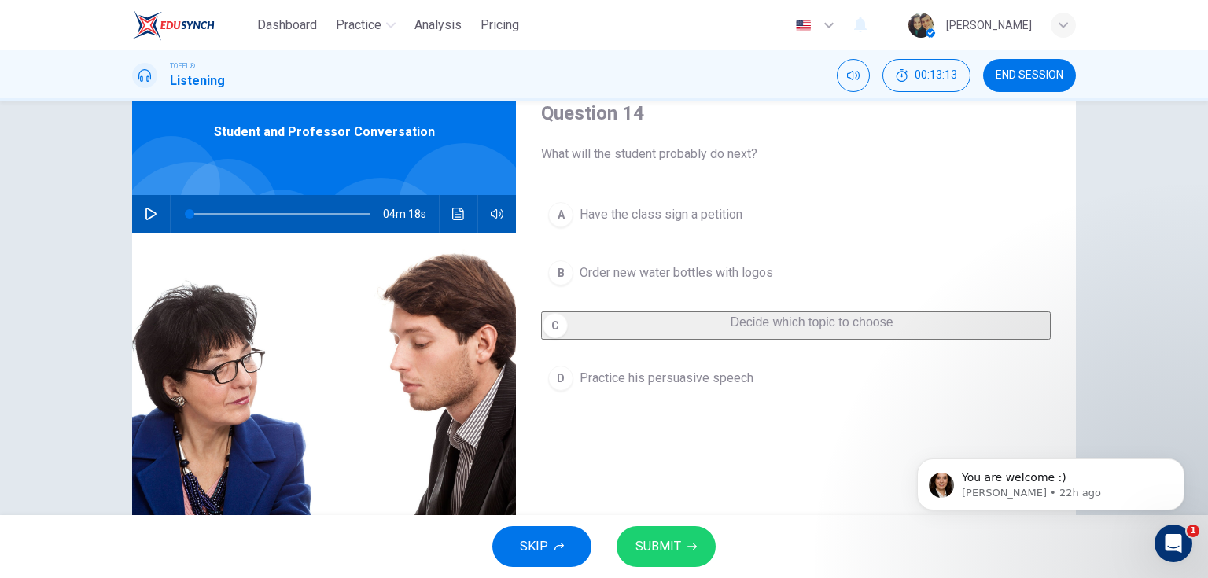
click at [661, 547] on span "SUBMIT" at bounding box center [658, 547] width 46 height 22
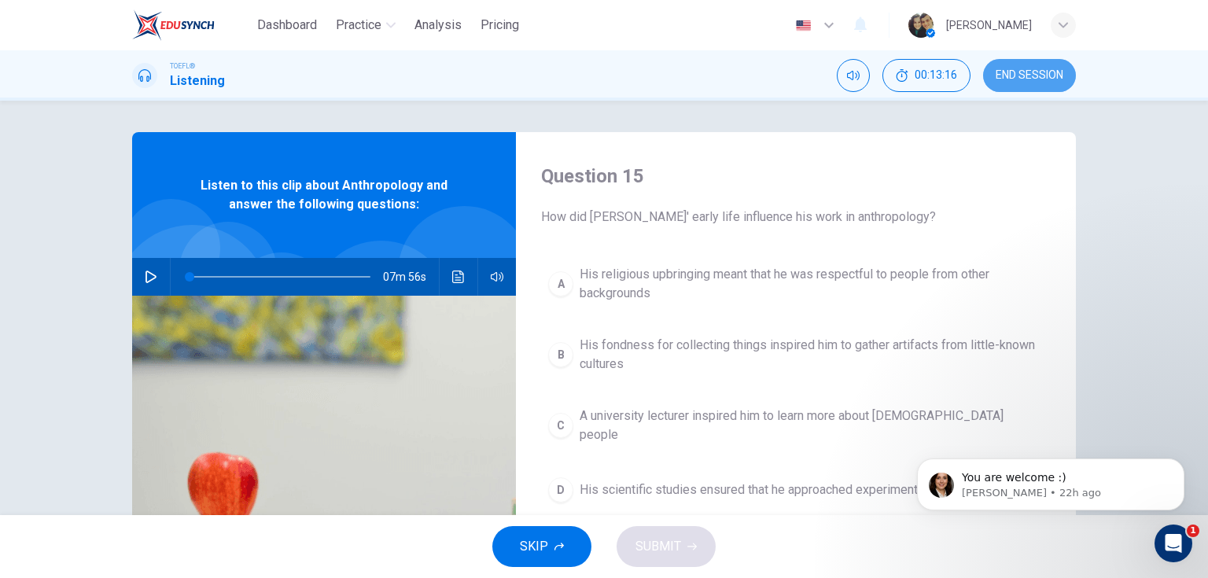
click at [1017, 79] on span "END SESSION" at bounding box center [1030, 75] width 68 height 13
